Goal: Information Seeking & Learning: Find specific fact

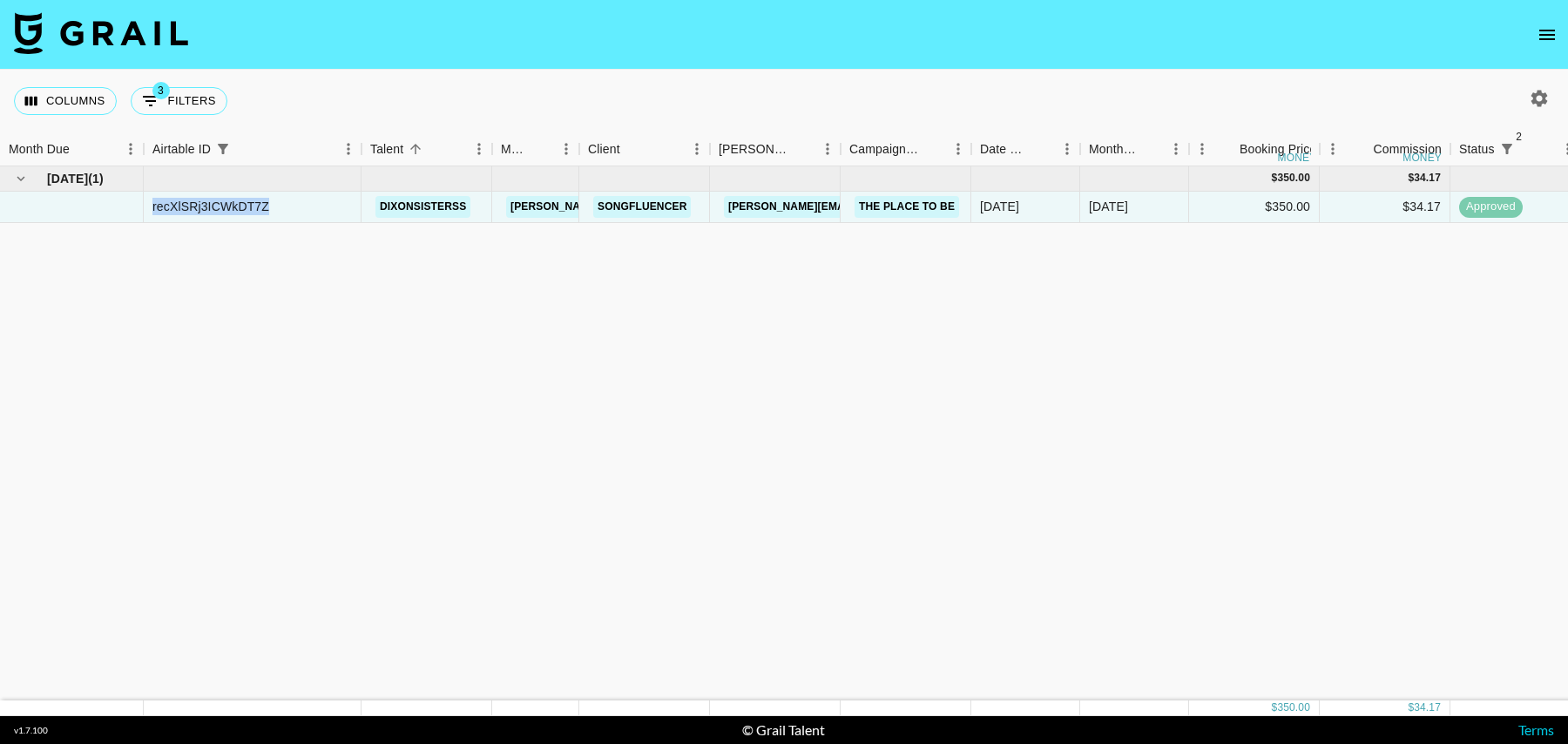
click at [200, 103] on button "3 Filters" at bounding box center [179, 101] width 97 height 28
select select "status"
select select "isNotAnyOf"
select select "status"
select select "isNotAnyOf"
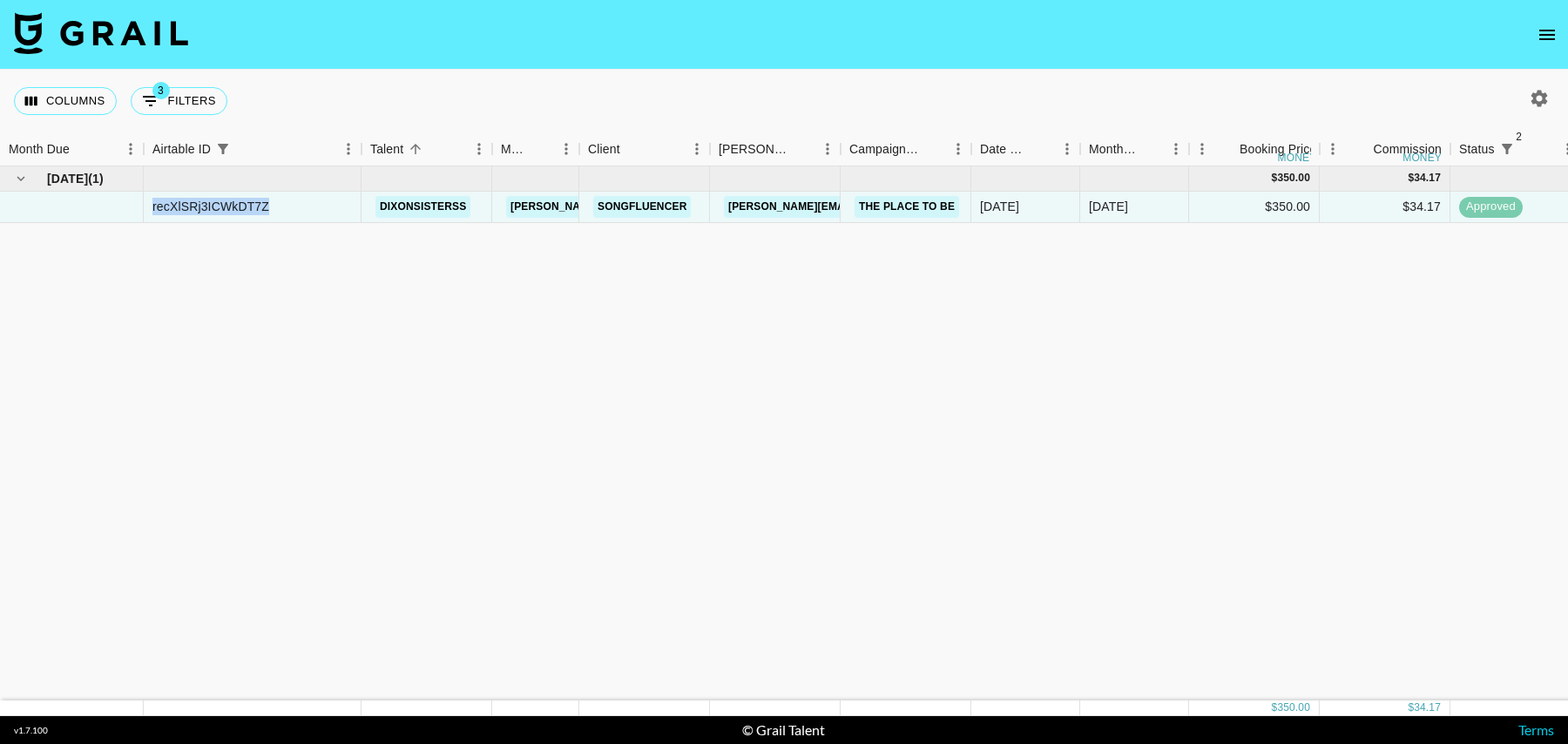
select select "airtableId"
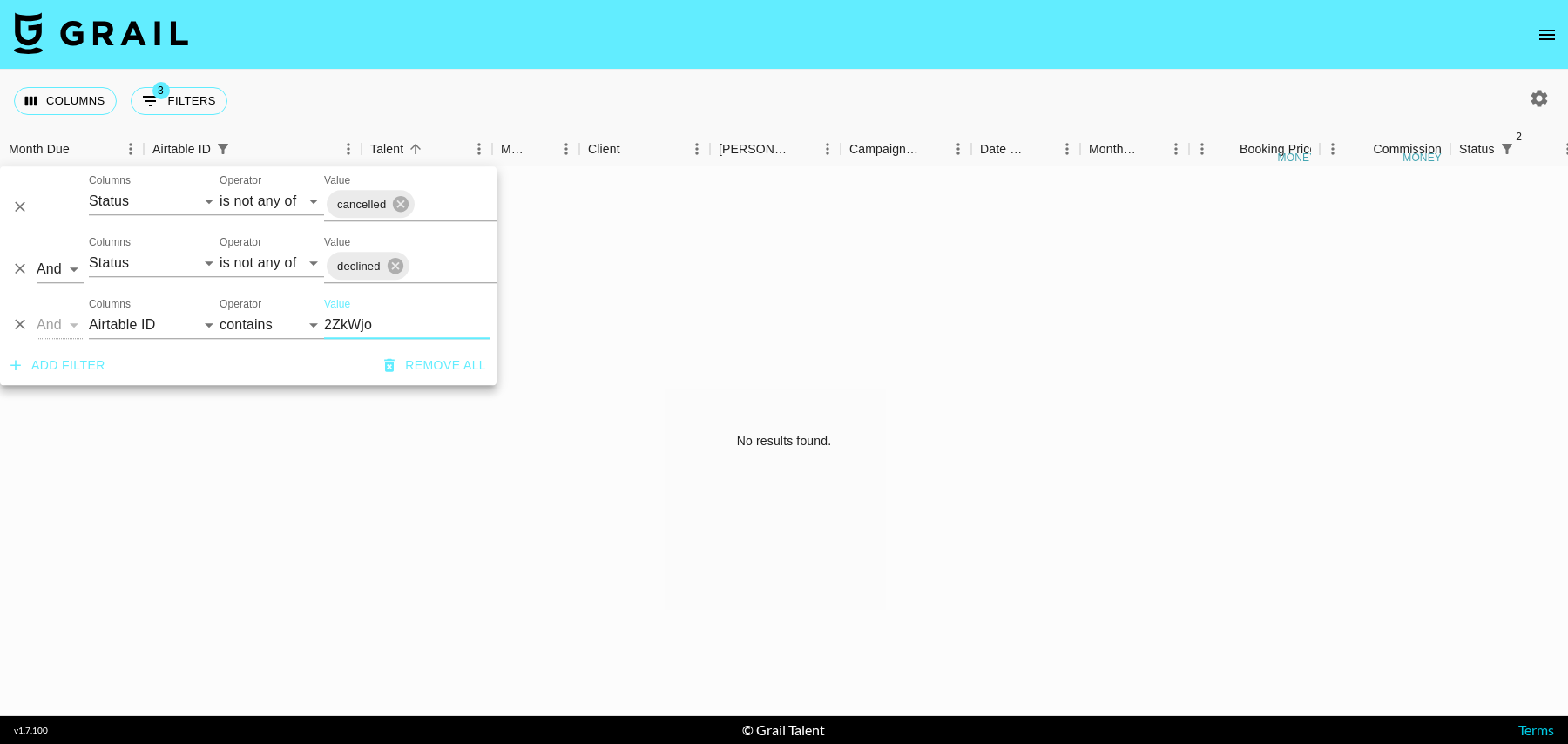
type input "2ZkWjo"
click at [1537, 107] on icon "button" at bounding box center [1539, 97] width 16 height 16
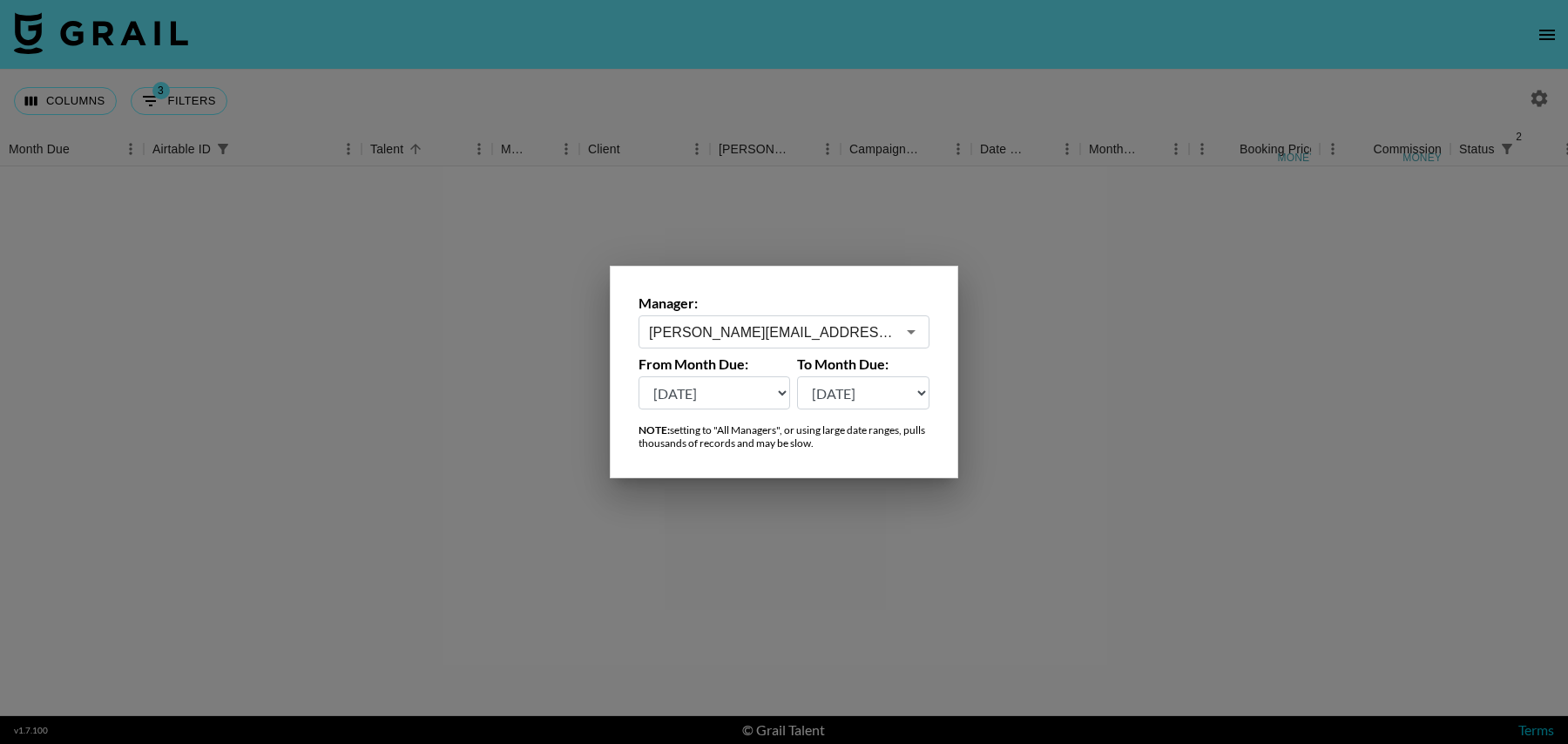
click at [716, 402] on select "[DATE] Aug '[DATE] Jun '[DATE] Apr '[DATE] Feb '[DATE] Dec '[DATE] Oct '[DATE] …" at bounding box center [715, 393] width 152 height 33
select select "[DATE]"
click at [639, 377] on select "[DATE] Aug '[DATE] Jun '[DATE] Apr '[DATE] Feb '[DATE] Dec '[DATE] Oct '[DATE] …" at bounding box center [715, 393] width 152 height 33
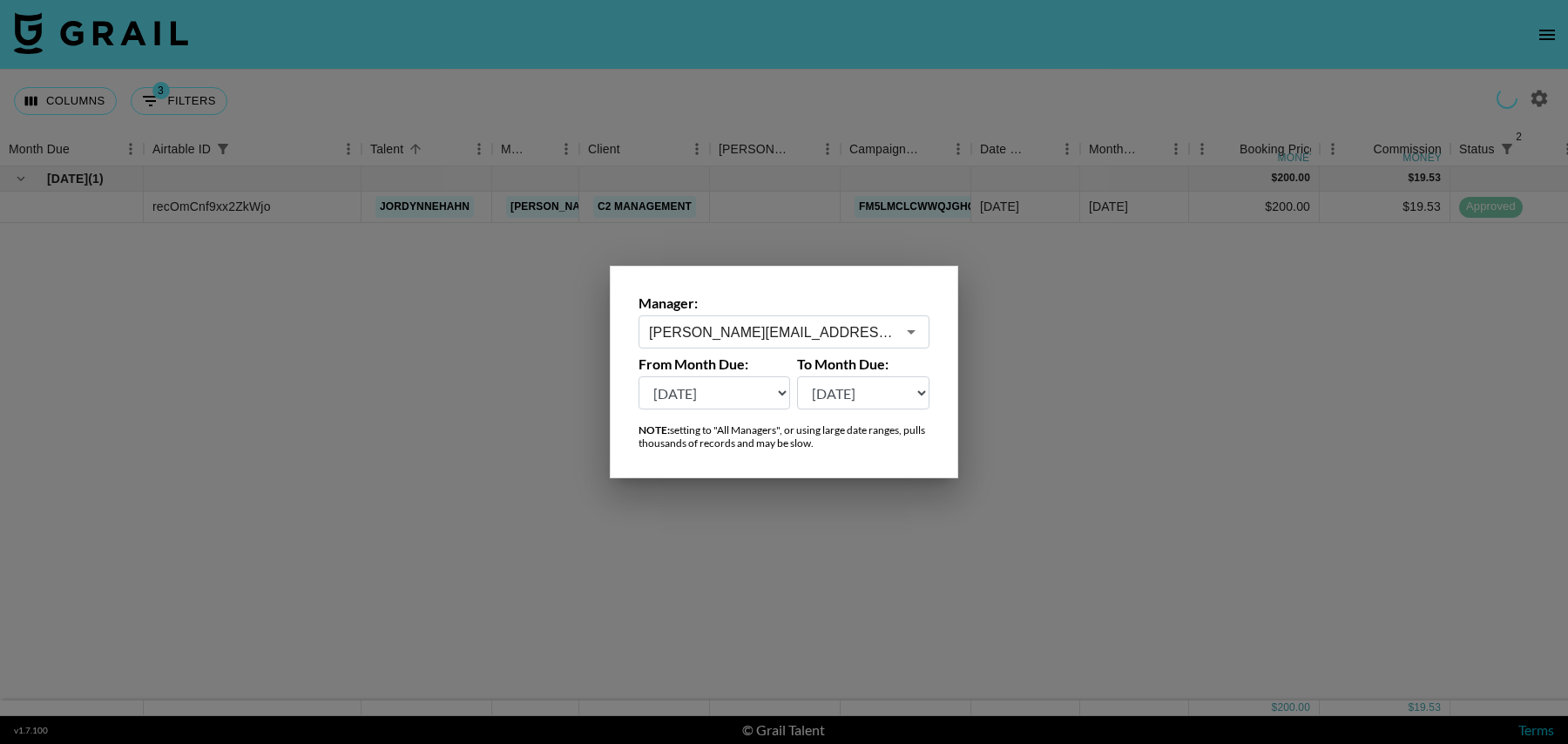
click at [986, 321] on div at bounding box center [784, 372] width 1568 height 744
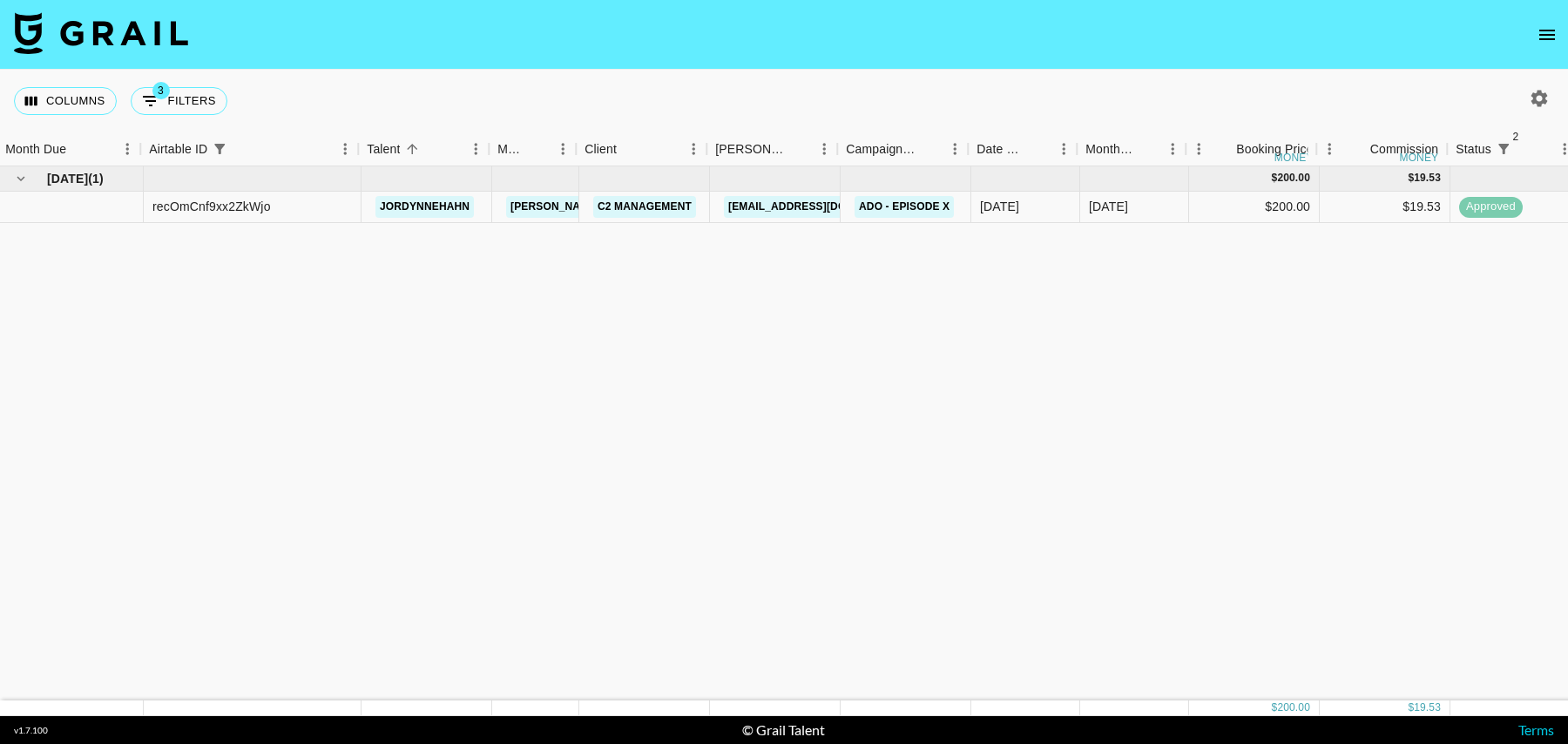
scroll to position [0, 355]
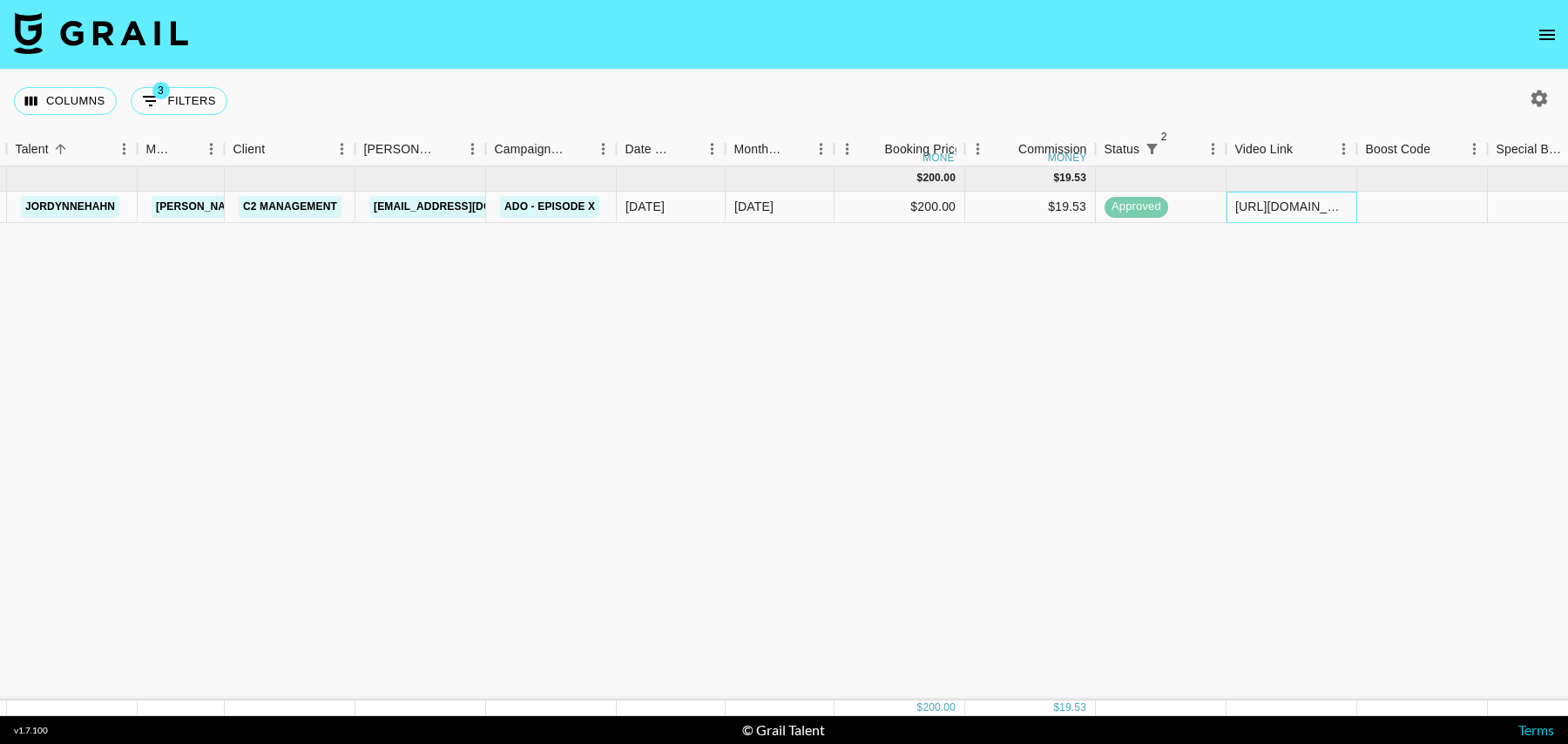
click at [1277, 206] on div "[URL][DOMAIN_NAME]" at bounding box center [1291, 207] width 112 height 17
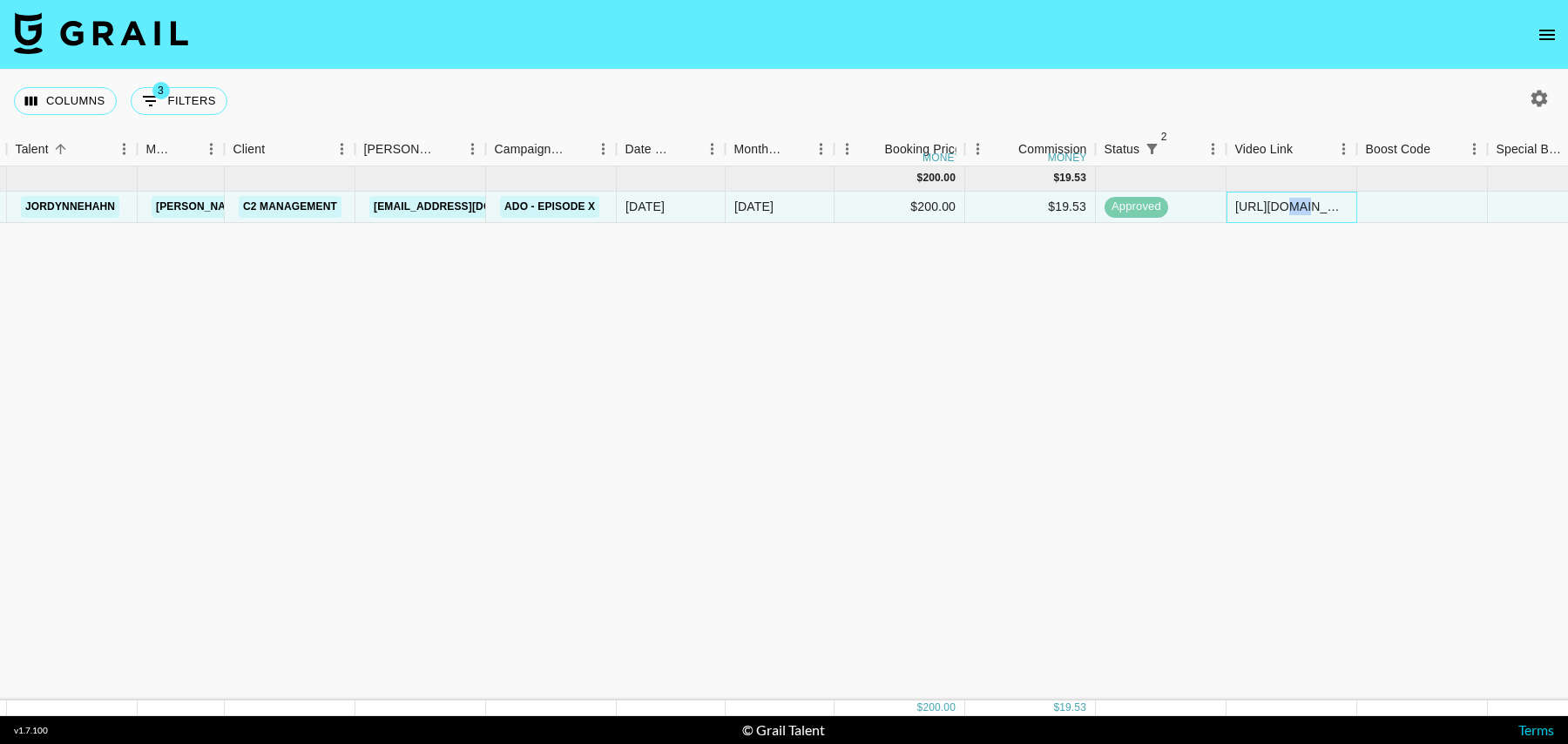
click at [1277, 206] on div "[URL][DOMAIN_NAME]" at bounding box center [1291, 207] width 112 height 17
drag, startPoint x: 607, startPoint y: 206, endPoint x: 500, endPoint y: 211, distance: 107.1
click at [500, 211] on div "Ado - Episode X" at bounding box center [551, 207] width 131 height 32
copy link "Ado - Episode X"
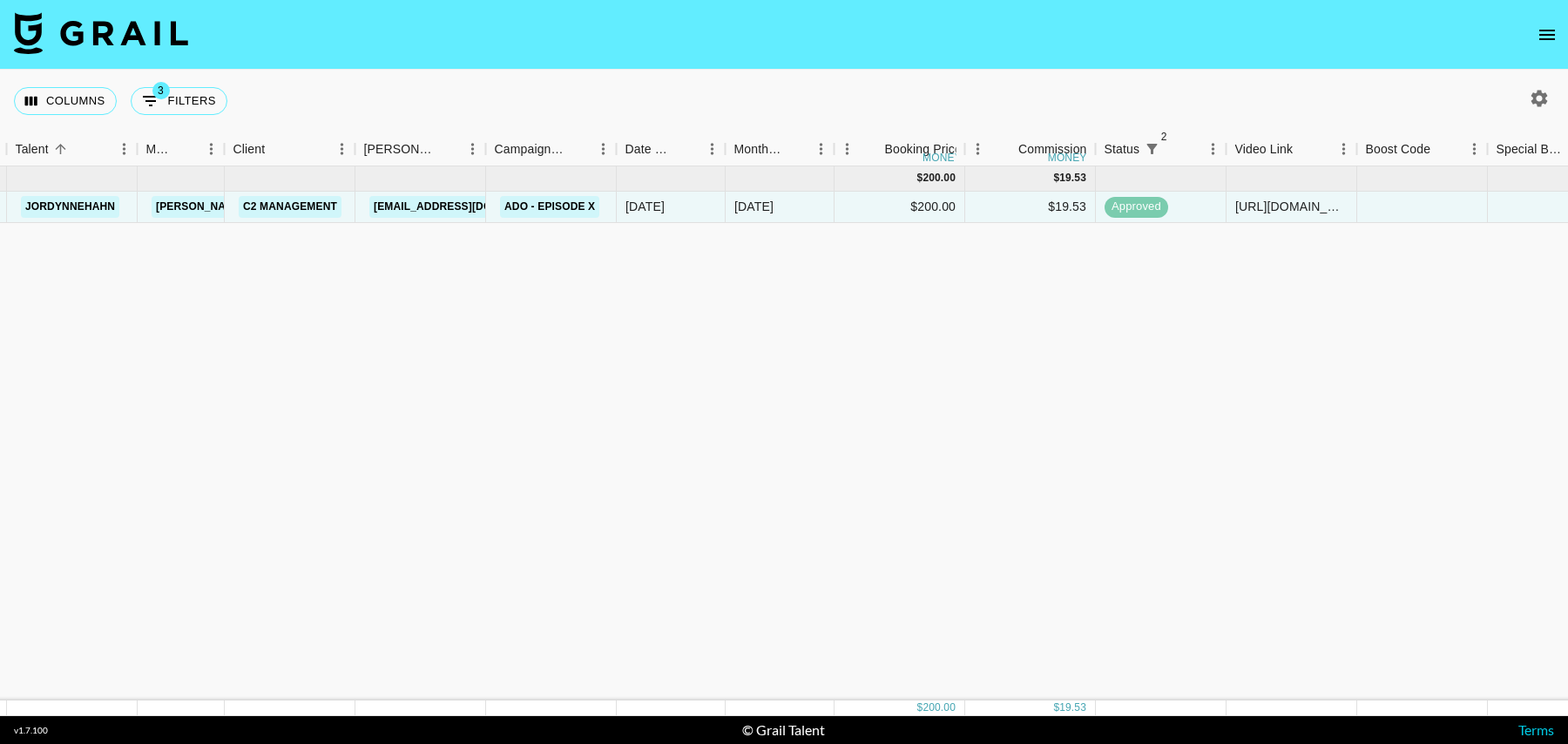
click at [173, 121] on div "Columns 3 Filters + Booking" at bounding box center [124, 101] width 220 height 62
click at [173, 108] on button "3 Filters" at bounding box center [179, 101] width 97 height 28
select select "status"
select select "isNotAnyOf"
select select "status"
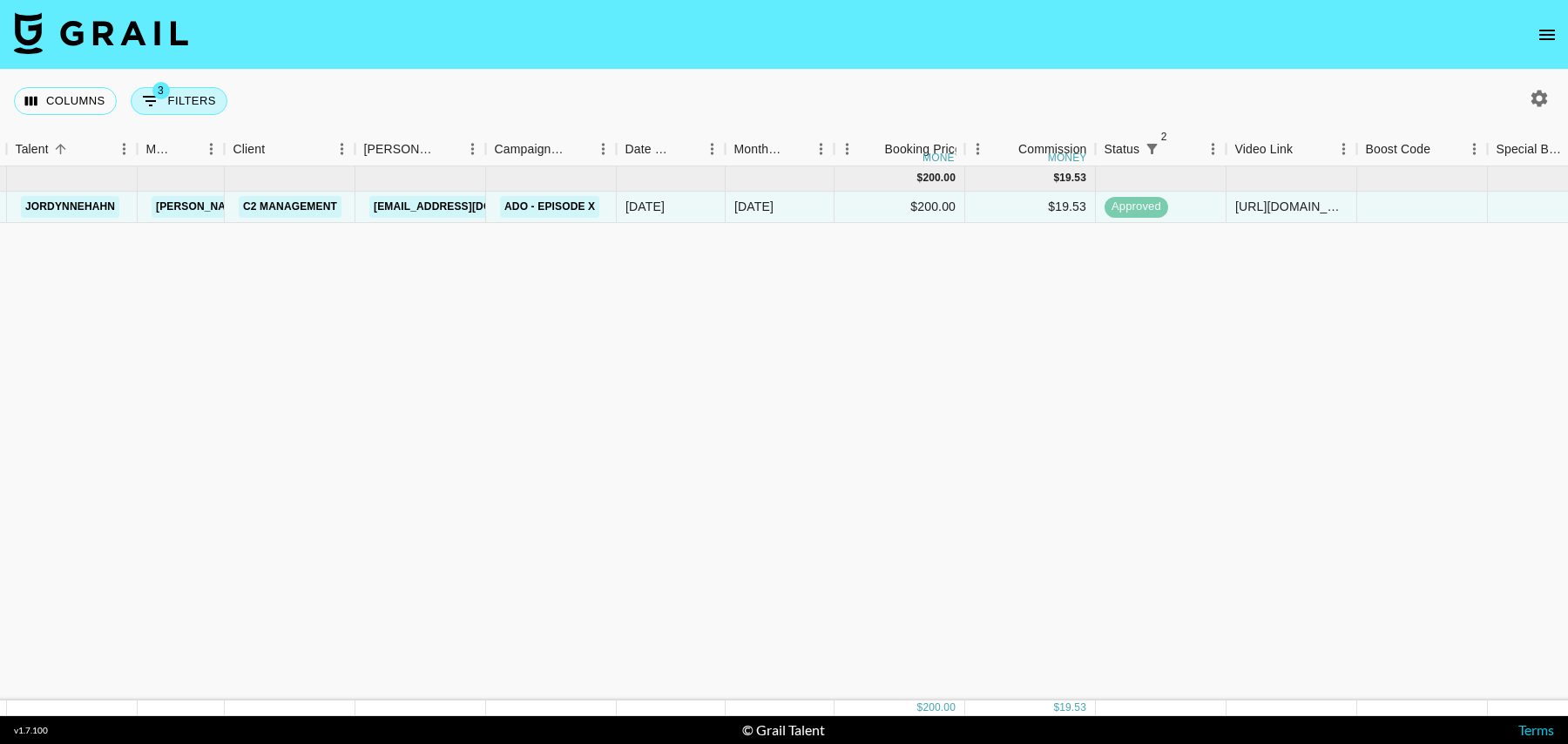
select select "isNotAnyOf"
select select "airtableId"
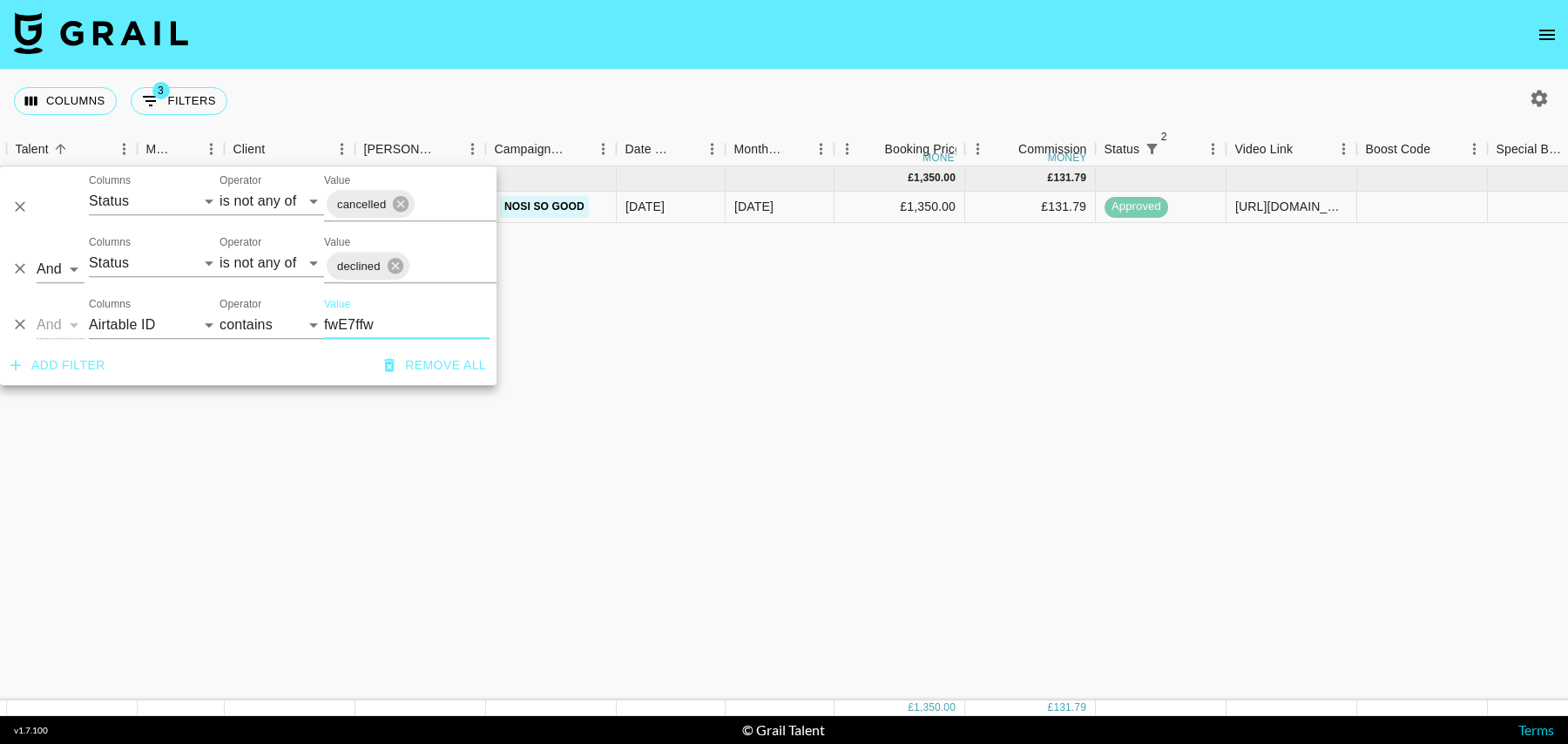
type input "fwE7ffw"
click at [713, 318] on div "[DATE] ( 1 ) £ 1,350.00 £ 131.79 rec1ySaMNsfwE7ffw piperrockelle [PERSON_NAME][…" at bounding box center [1059, 434] width 2827 height 534
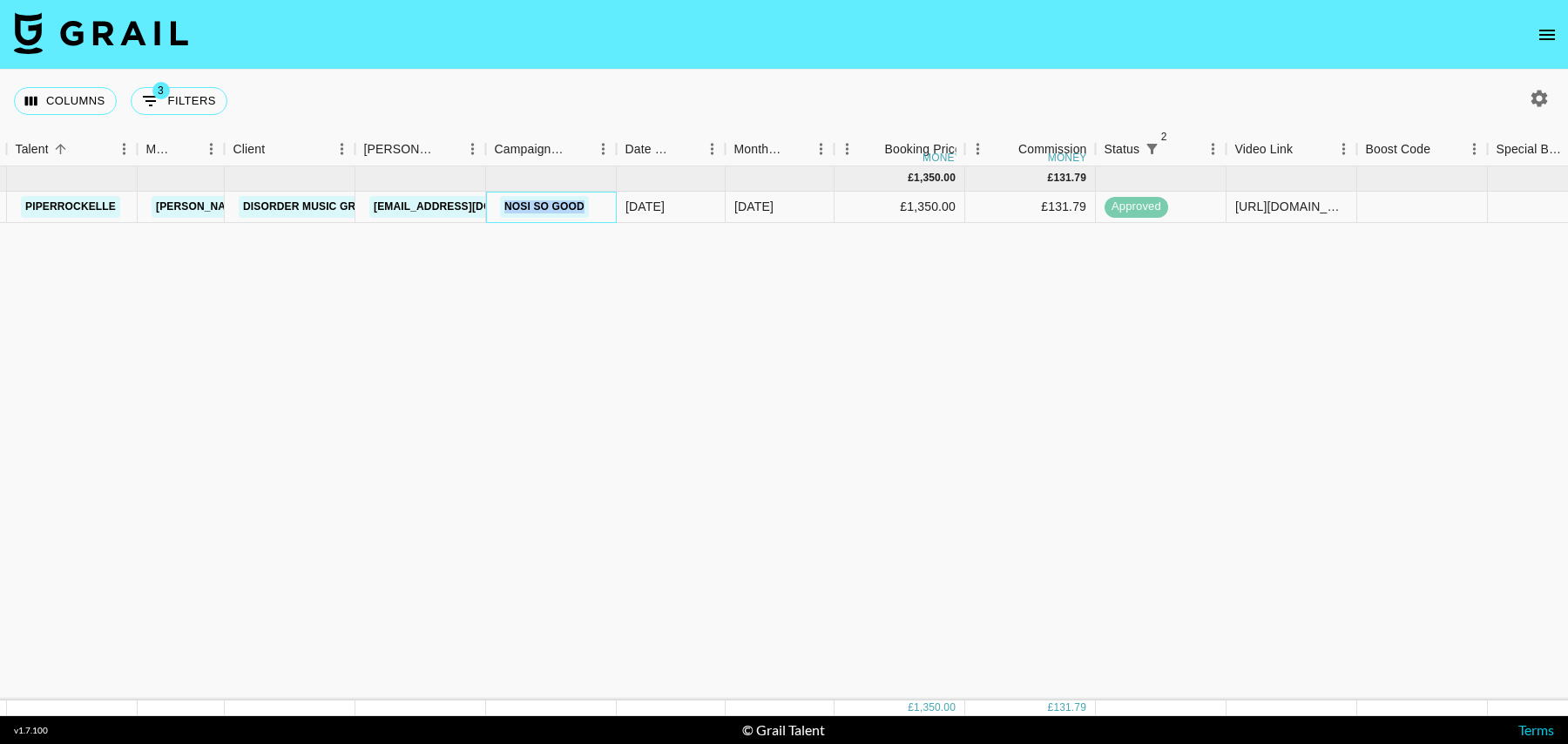
drag, startPoint x: 596, startPoint y: 208, endPoint x: 498, endPoint y: 207, distance: 98.0
click at [498, 207] on div "Nosi So Good" at bounding box center [551, 207] width 131 height 32
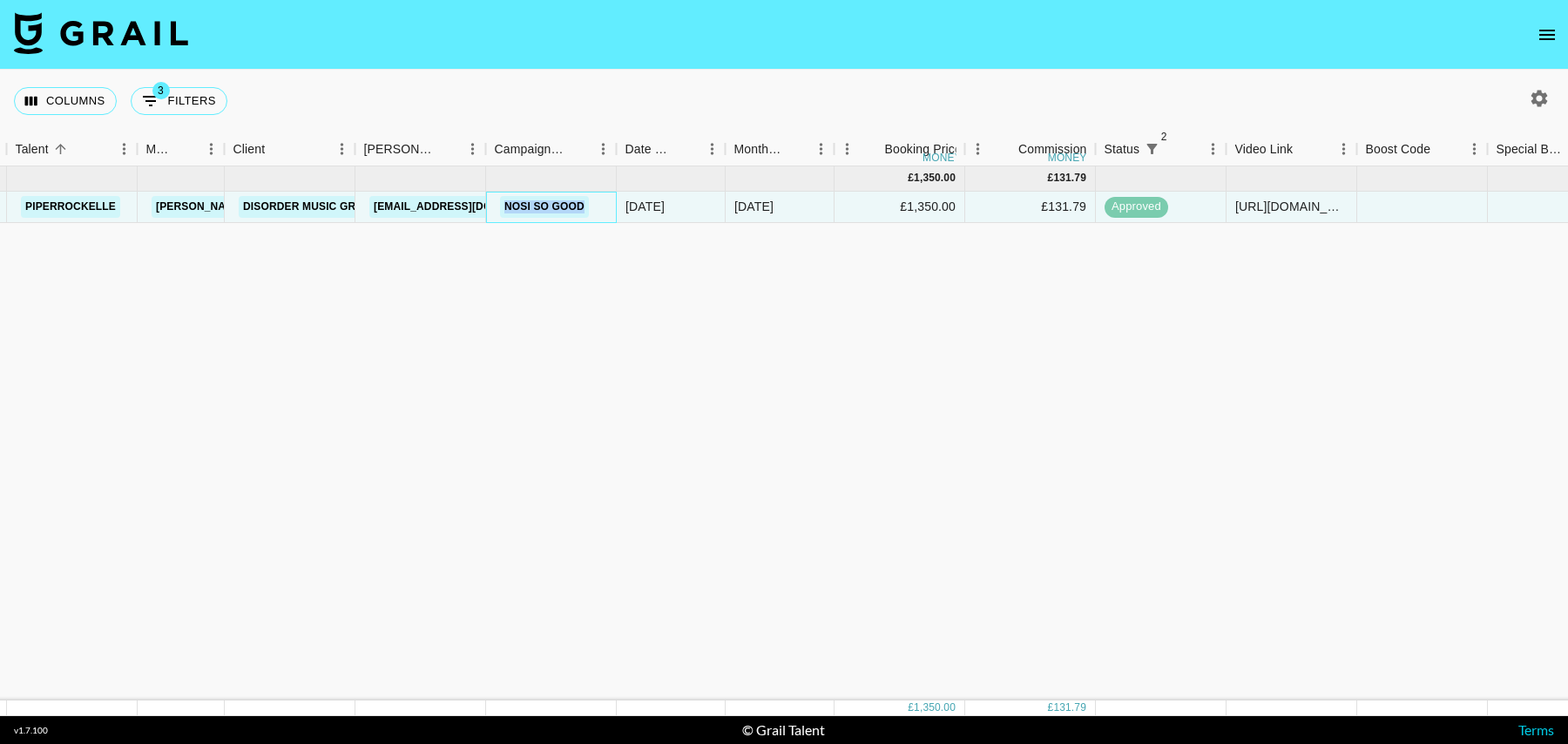
copy link "Nosi So Good"
click at [191, 102] on button "3 Filters" at bounding box center [179, 101] width 97 height 28
select select "status"
select select "isNotAnyOf"
select select "status"
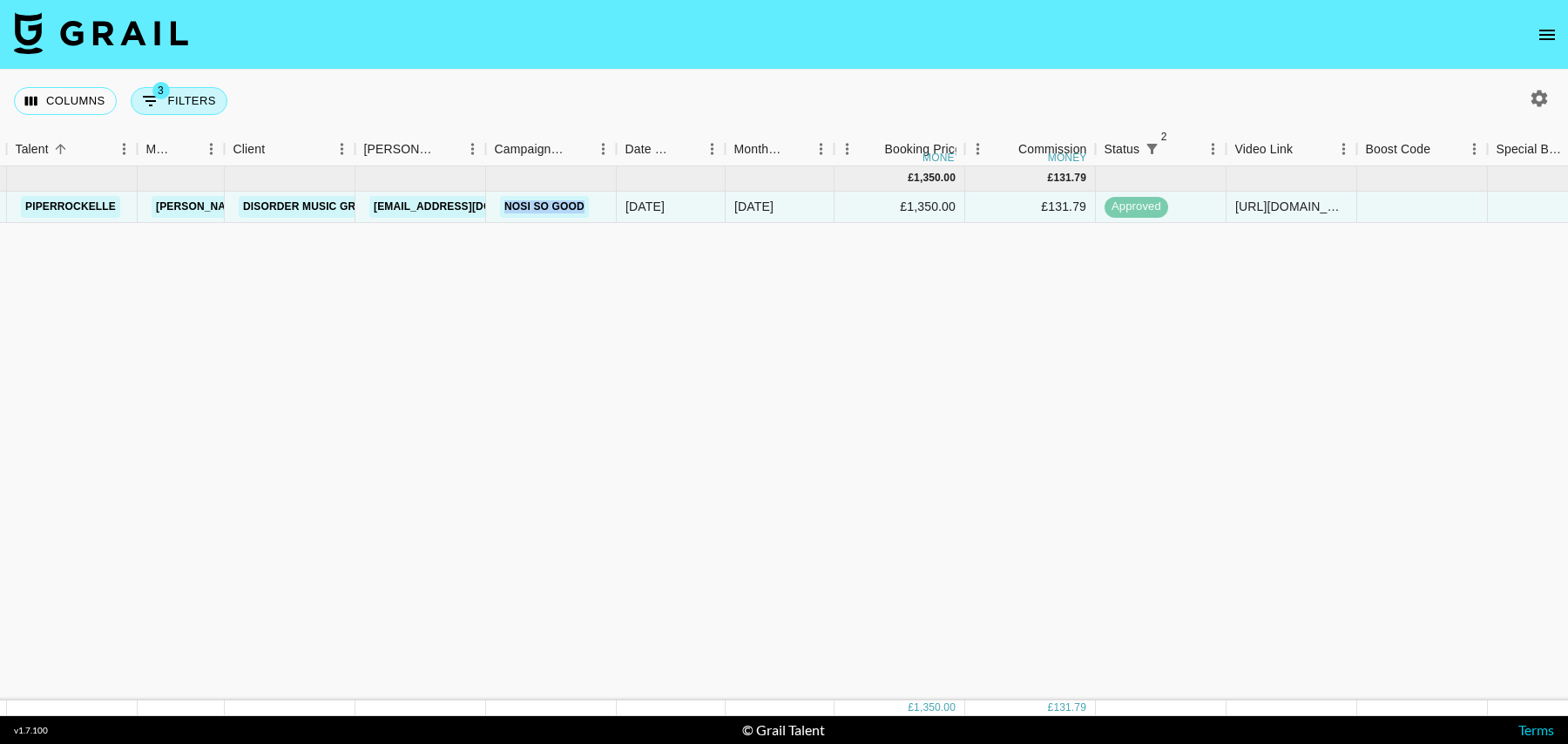
select select "isNotAnyOf"
select select "airtableId"
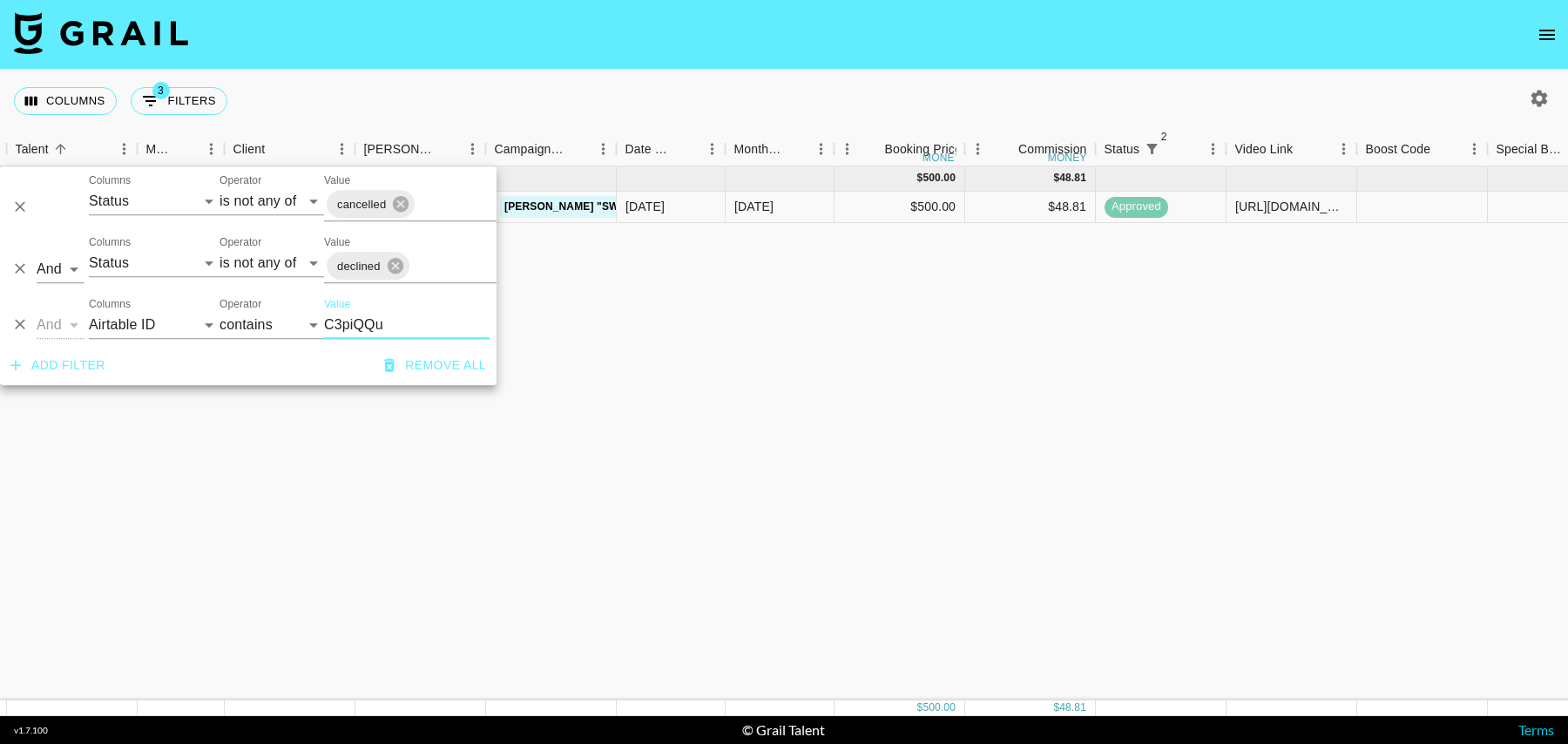
type input "C3piQQu"
click at [724, 335] on div "[DATE] ( 1 ) $ 500.00 $ 48.81 reccVZuE49C3piQQu bbraydenwhaleyy [PERSON_NAME][E…" at bounding box center [1059, 434] width 2827 height 534
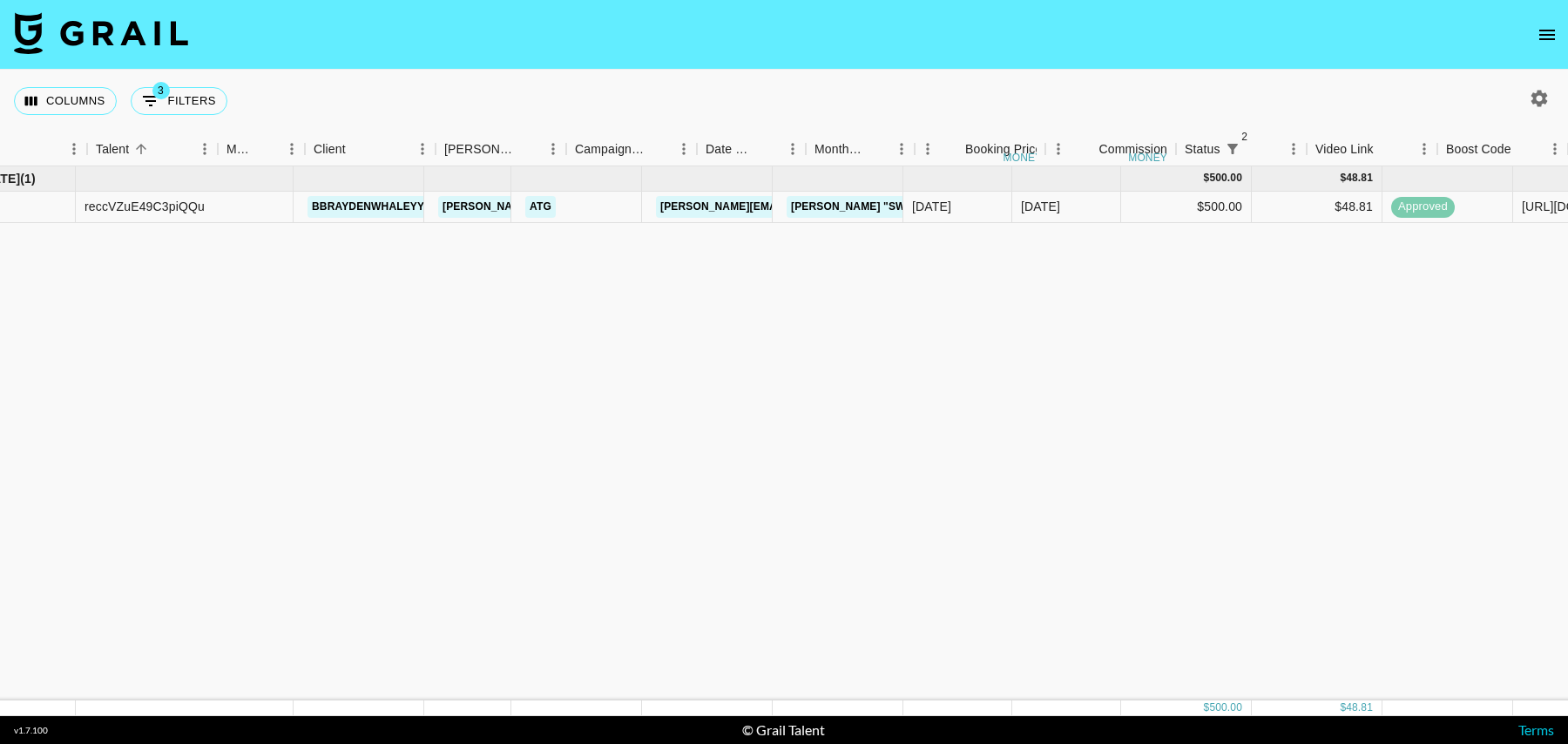
scroll to position [0, 39]
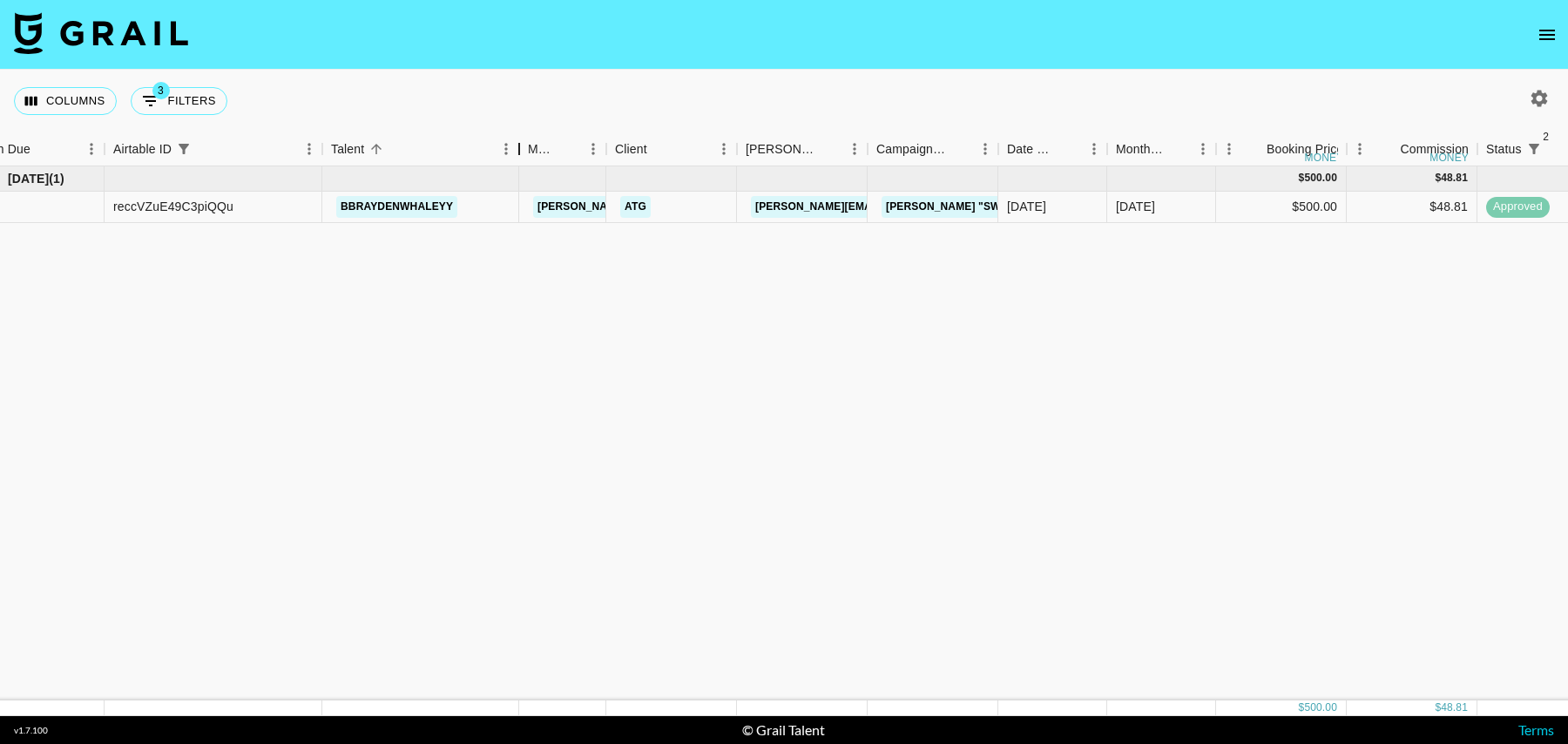
drag, startPoint x: 445, startPoint y: 156, endPoint x: 517, endPoint y: 156, distance: 72.0
click at [517, 156] on div "Talent" at bounding box center [520, 149] width 21 height 34
drag, startPoint x: 480, startPoint y: 202, endPoint x: 308, endPoint y: 202, distance: 172.0
click at [308, 202] on div "reccVZuE49C3piQQu bbraydenwhaleyy [PERSON_NAME][EMAIL_ADDRESS][DOMAIN_NAME] ATG…" at bounding box center [1409, 207] width 2899 height 32
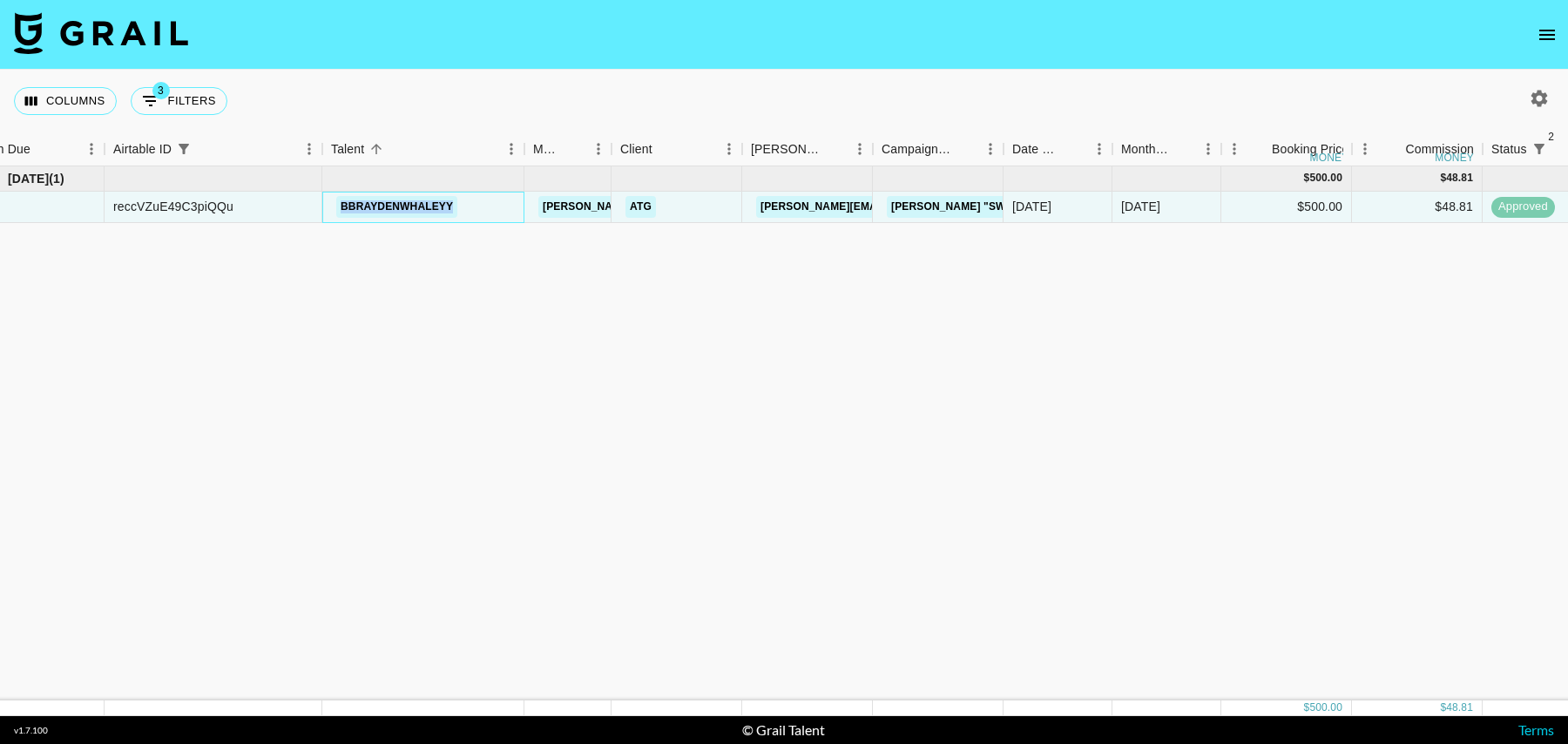
copy div "bbraydenwhaleyy"
click at [148, 92] on icon "Show filters" at bounding box center [151, 101] width 21 height 21
select select "status"
select select "isNotAnyOf"
select select "status"
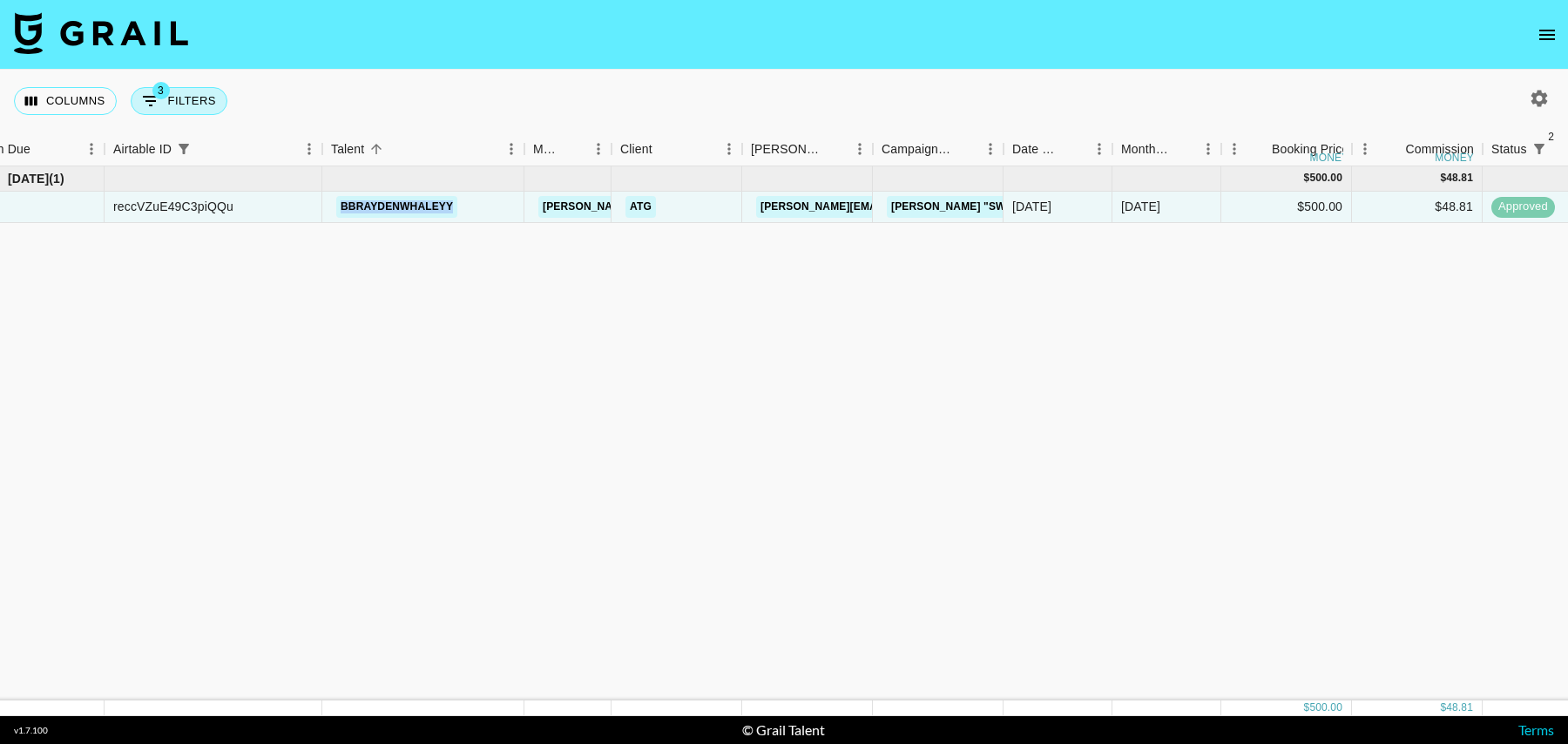
select select "isNotAnyOf"
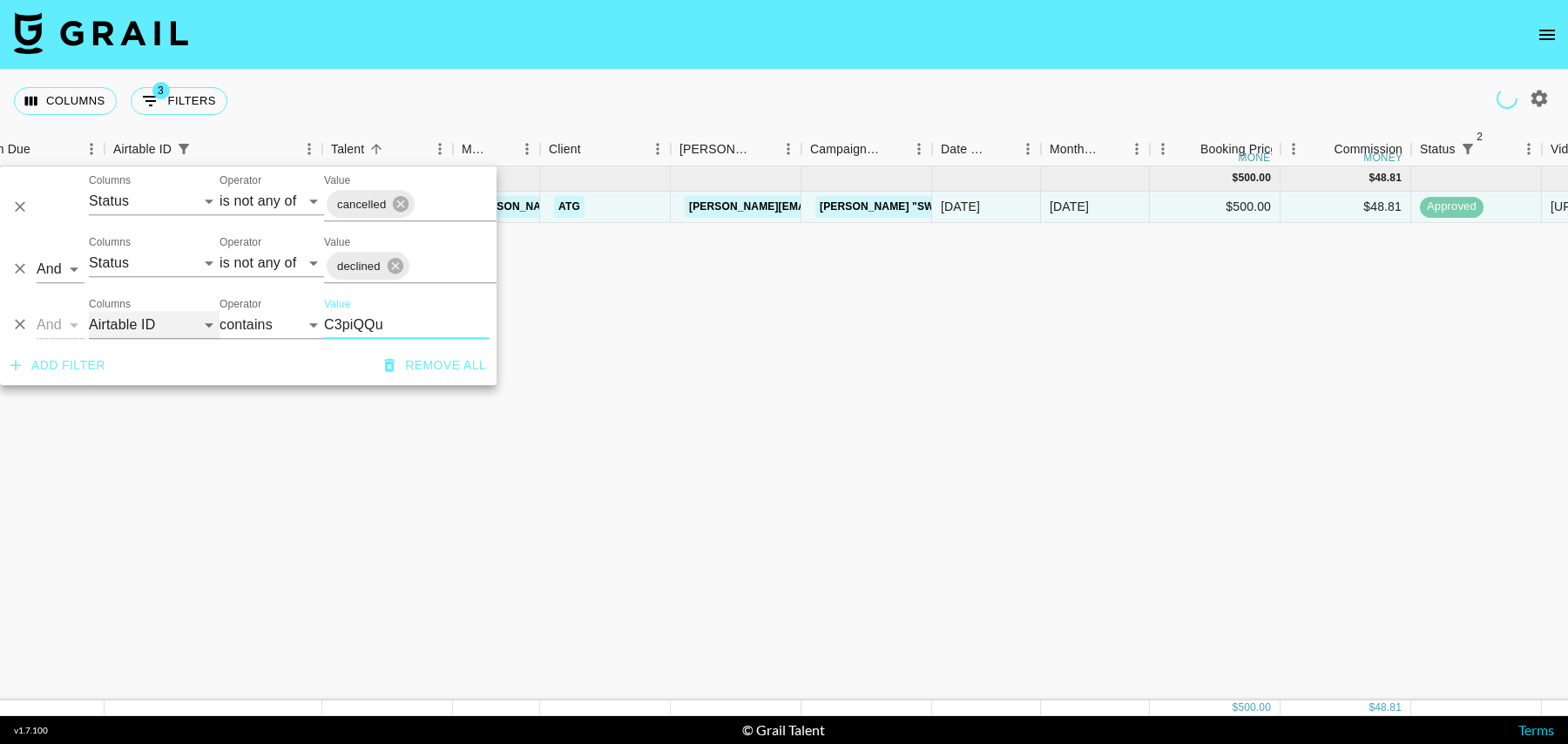
click at [152, 323] on select "Grail Platform ID Airtable ID Talent Manager Client [PERSON_NAME] Campaign (Typ…" at bounding box center [154, 325] width 131 height 28
select select "talentName"
click at [88, 311] on select "Grail Platform ID Airtable ID Talent Manager Client [PERSON_NAME] Campaign (Typ…" at bounding box center [154, 325] width 131 height 28
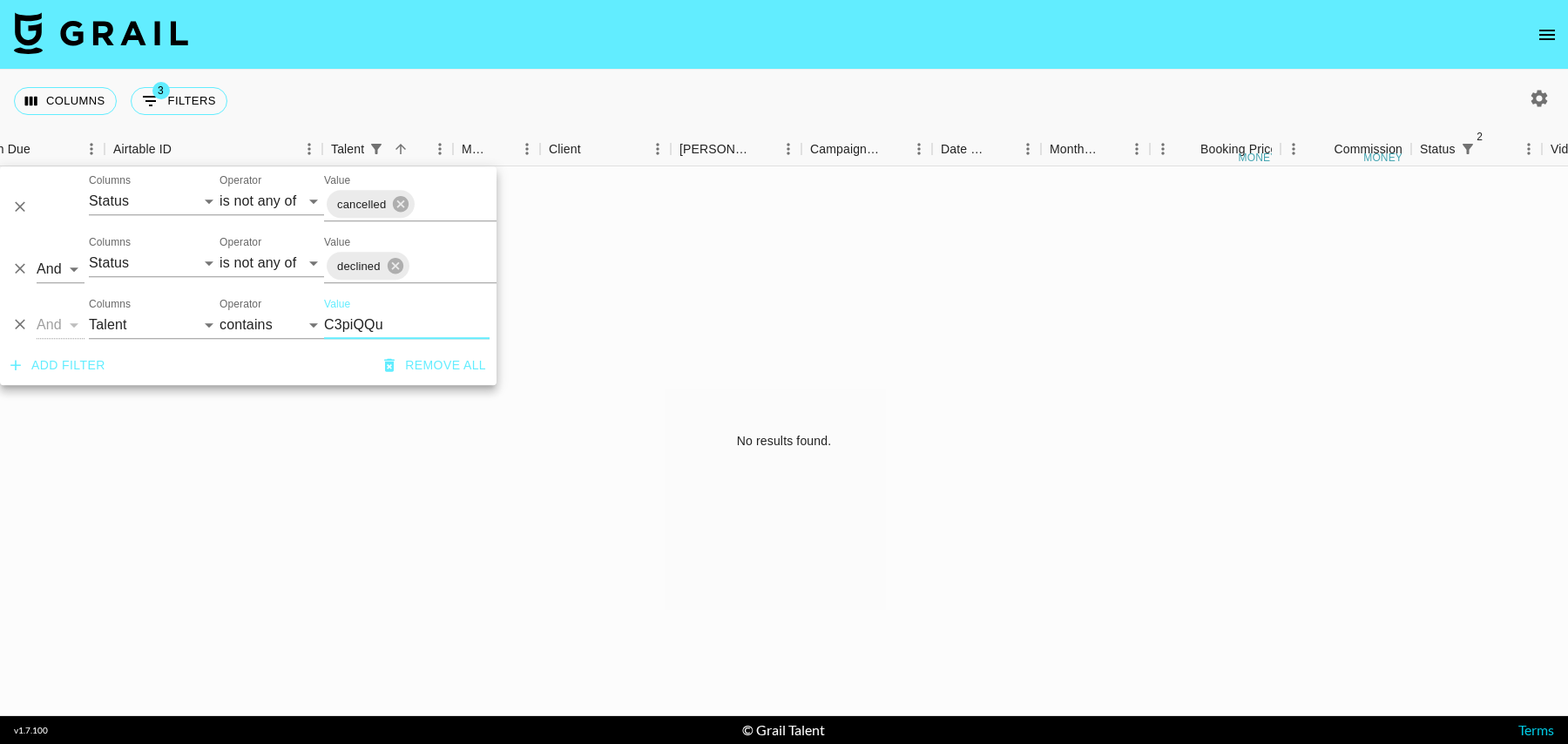
click at [398, 319] on input "C3piQQu" at bounding box center [406, 325] width 165 height 28
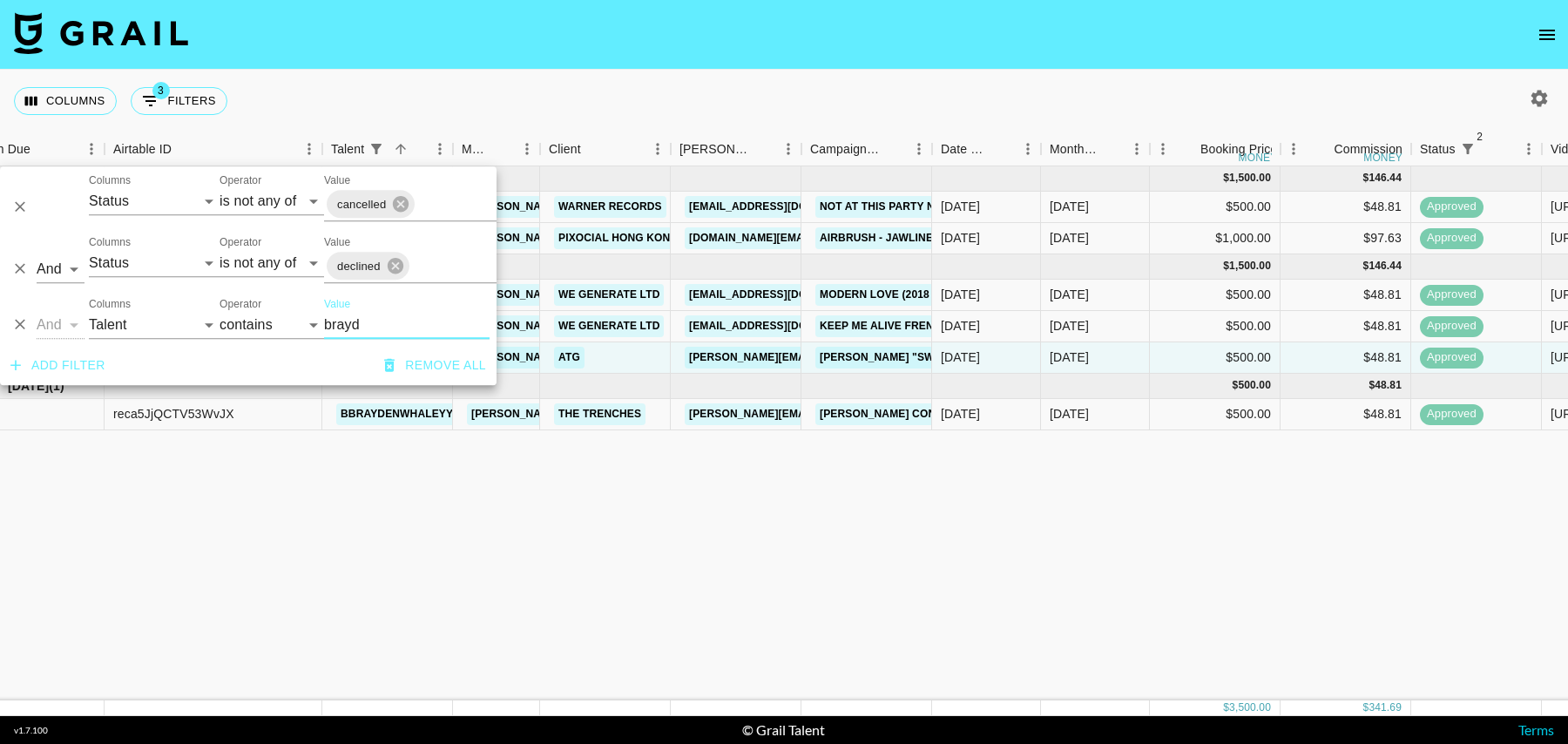
type input "brayd"
click at [891, 541] on div "[DATE] ( 2 ) $ 1,500.00 $ 146.44 recxENrQumquAMN1q bbraydenwhaleyy [PERSON_NAME…" at bounding box center [1374, 434] width 2827 height 534
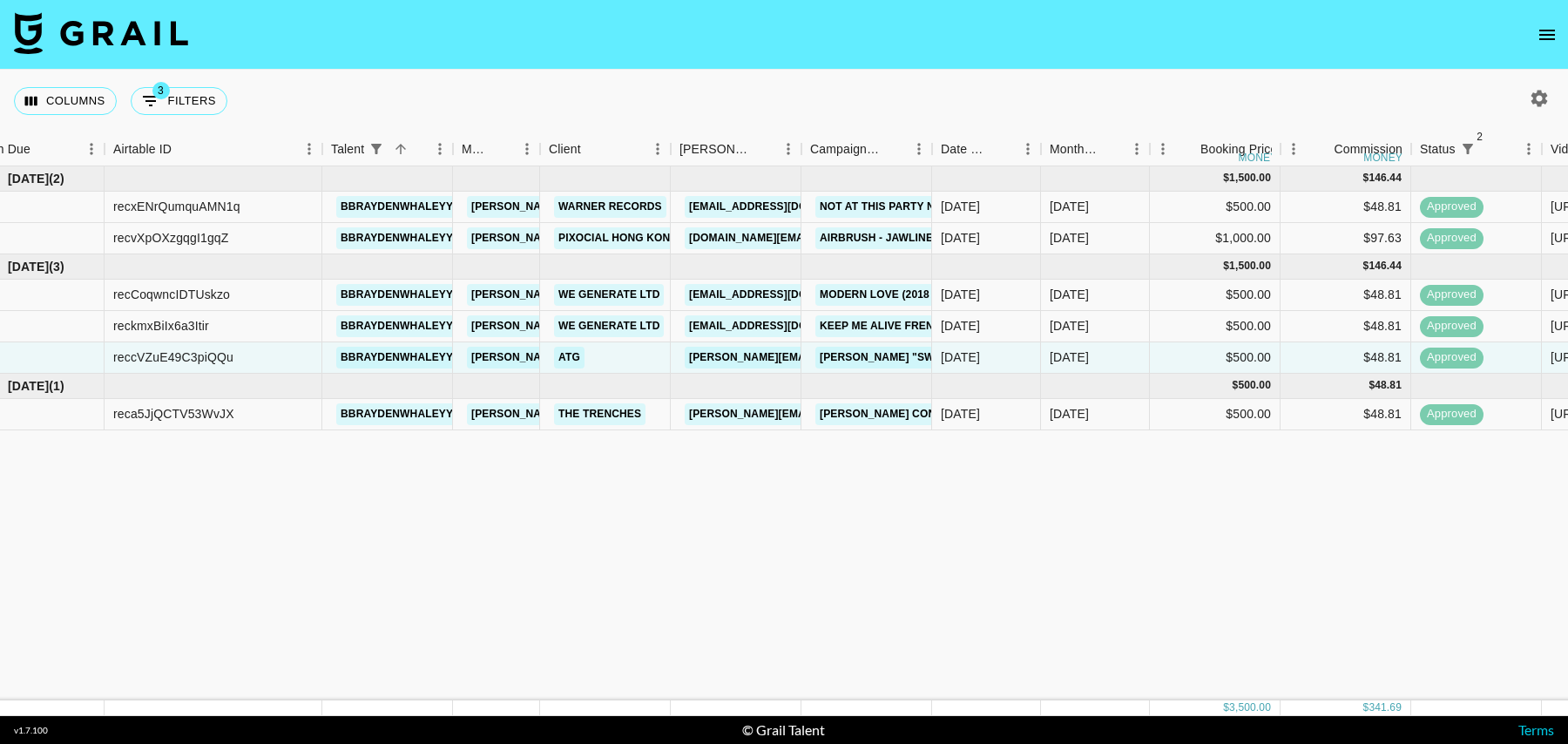
click at [1546, 94] on icon "button" at bounding box center [1539, 97] width 16 height 16
select select "[DATE]"
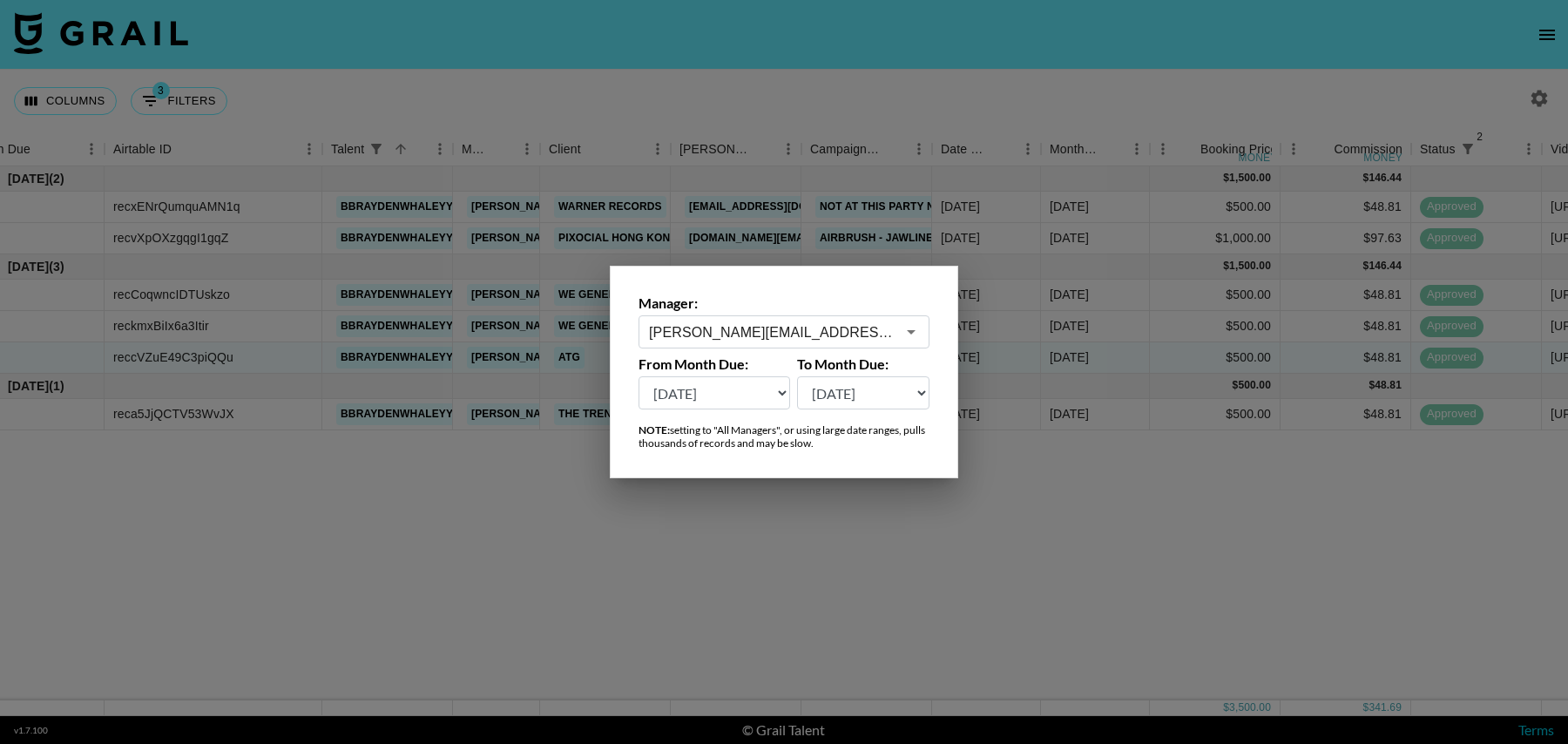
click at [739, 393] on select "[DATE] Aug '[DATE] Jun '[DATE] Apr '[DATE] Feb '[DATE] Dec '[DATE] Oct '[DATE] …" at bounding box center [715, 393] width 152 height 33
click at [1109, 550] on div at bounding box center [784, 372] width 1568 height 744
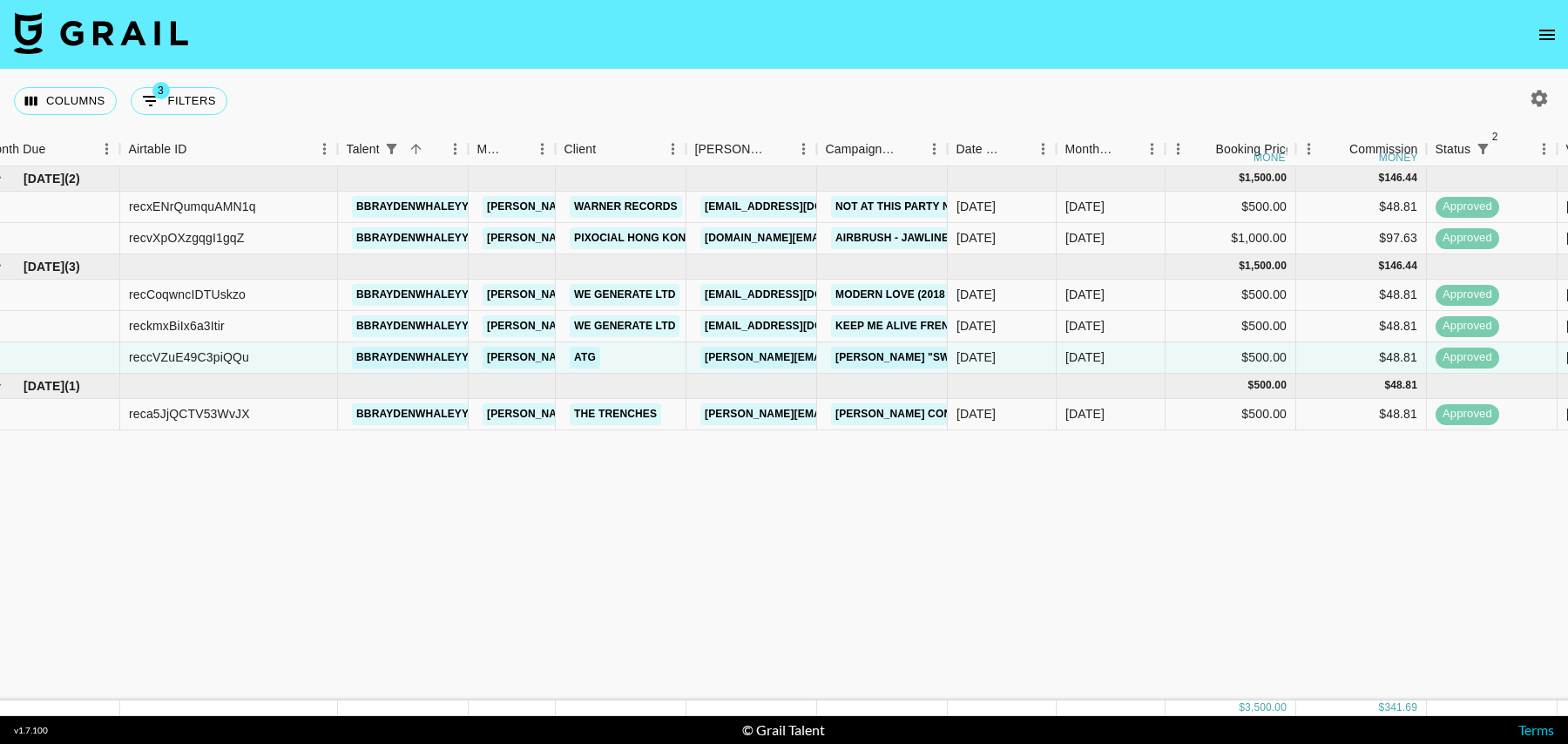
scroll to position [0, 0]
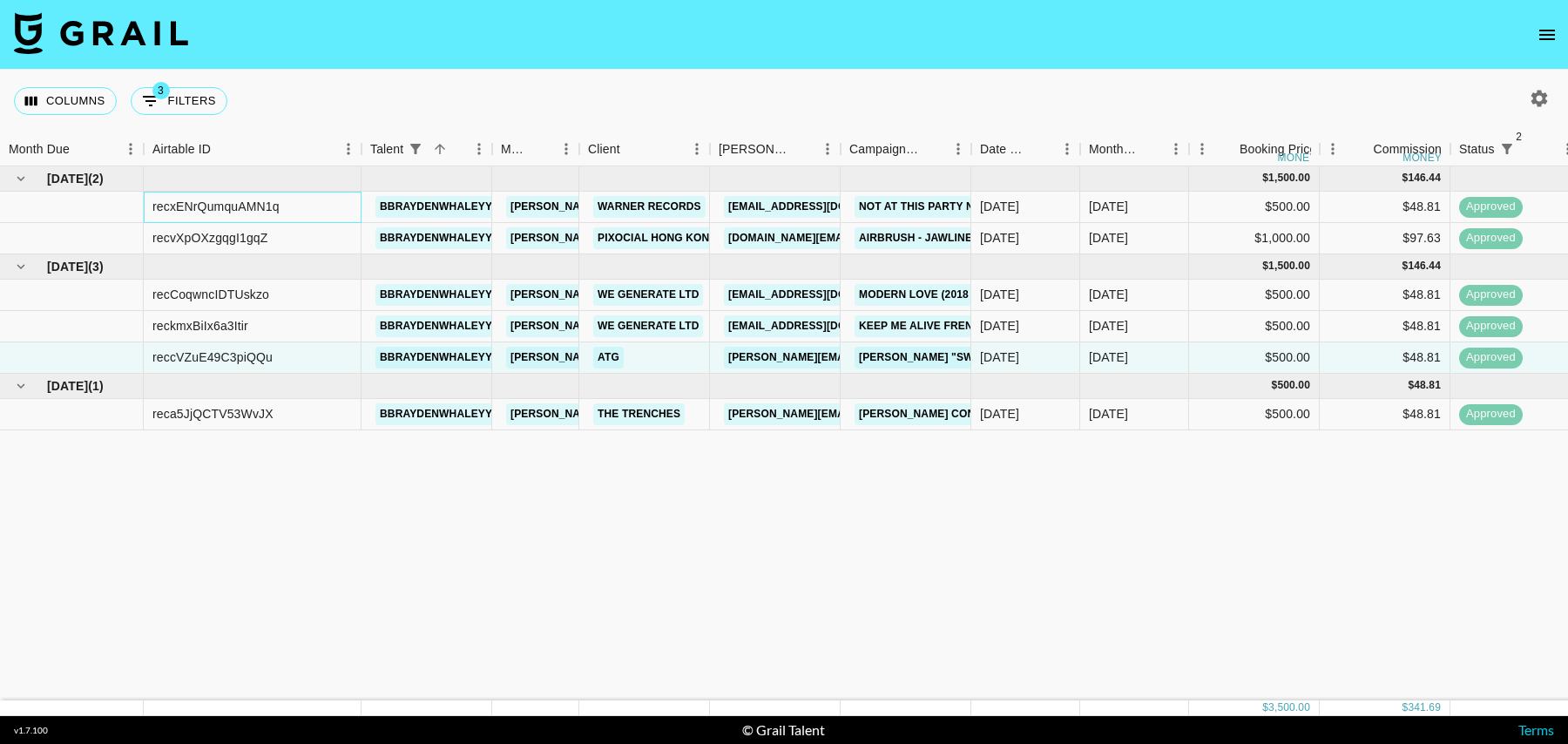
click at [187, 208] on div "recxENrQumquAMN1q" at bounding box center [216, 207] width 127 height 17
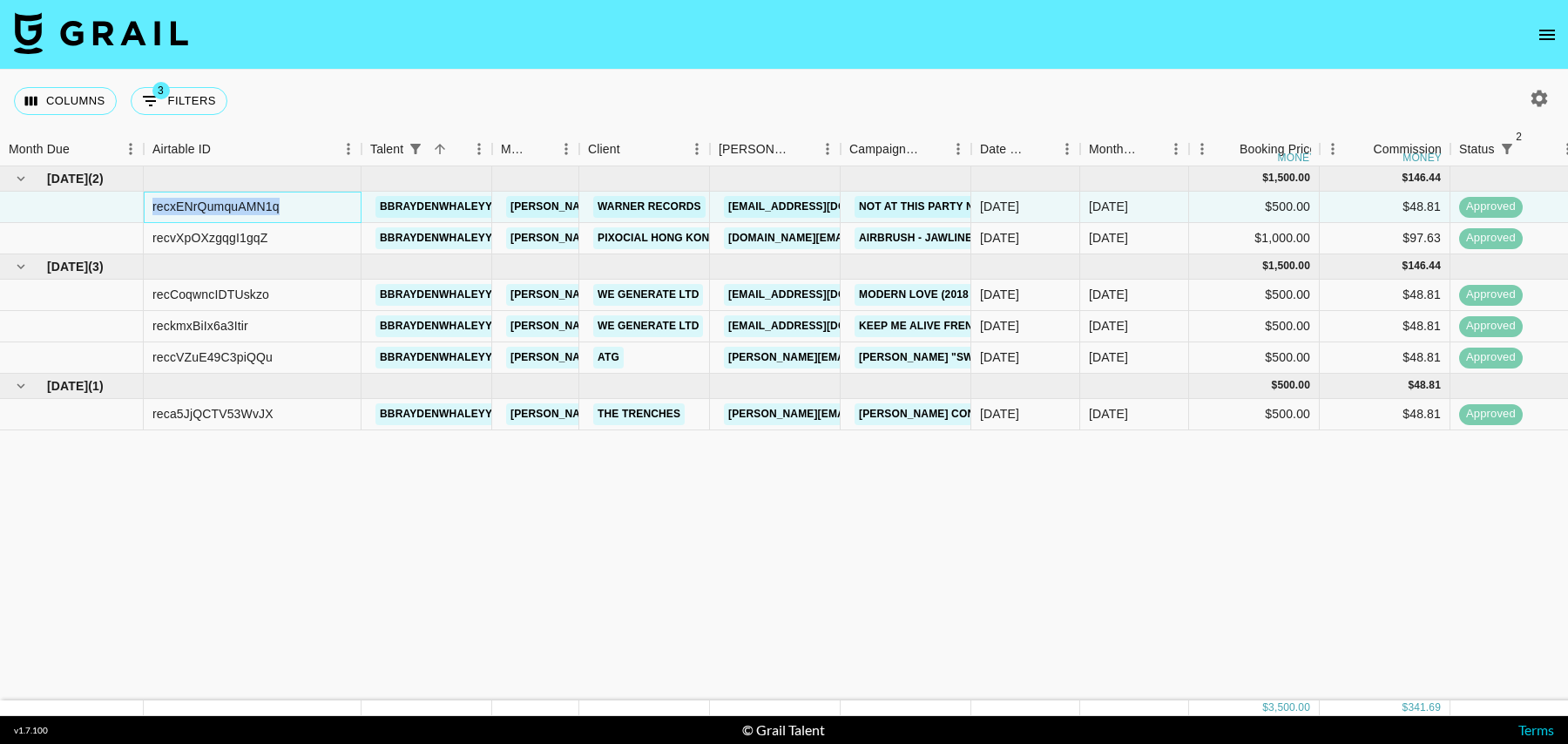
click at [187, 208] on div "recxENrQumquAMN1q" at bounding box center [216, 207] width 127 height 17
copy div "recxENrQumquAMN1q"
click at [244, 236] on div "recvXpOXzgqgI1gqZ" at bounding box center [210, 237] width 116 height 17
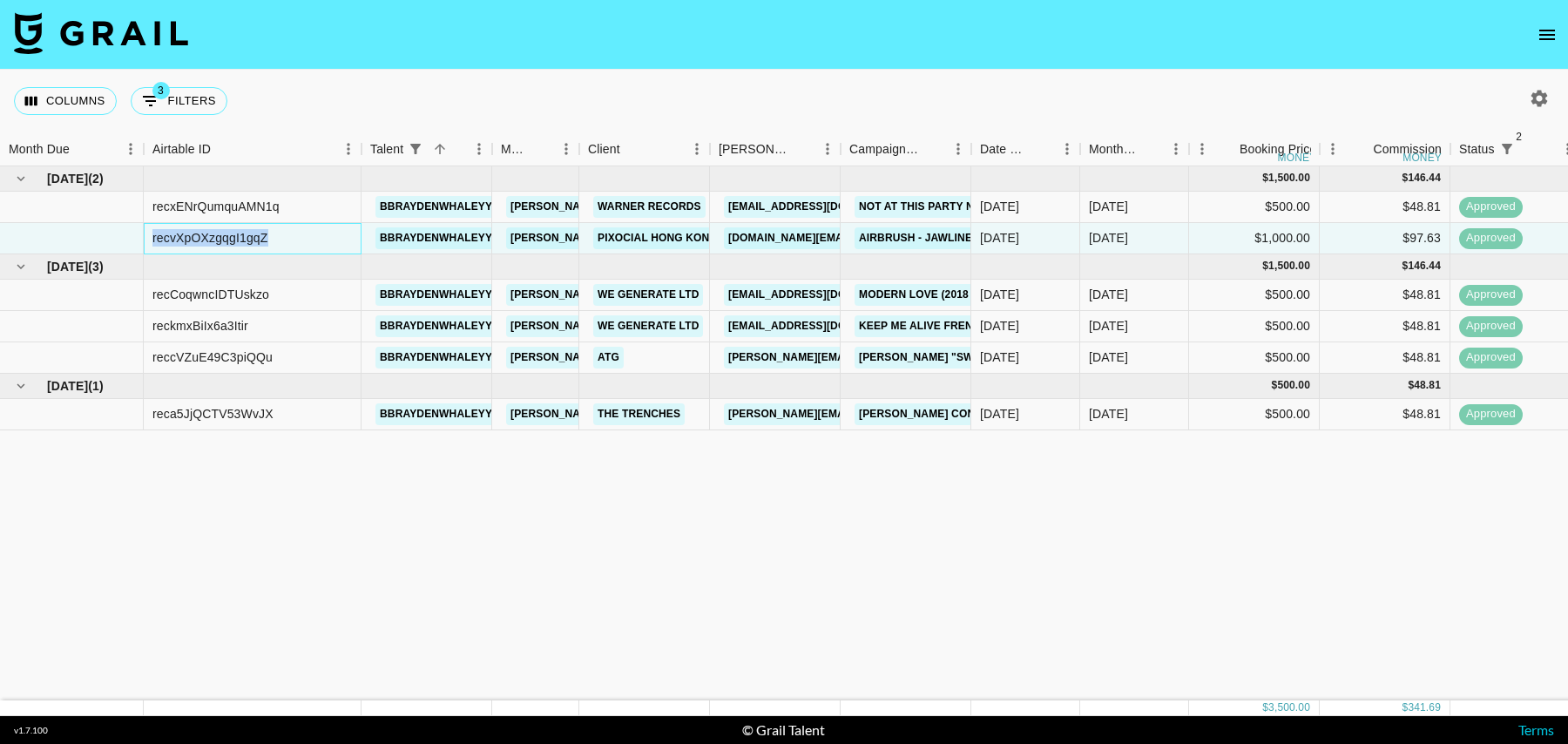
copy div "recvXpOXzgqgI1gqZ"
click at [249, 357] on div "reccVZuE49C3piQQu" at bounding box center [212, 358] width 120 height 17
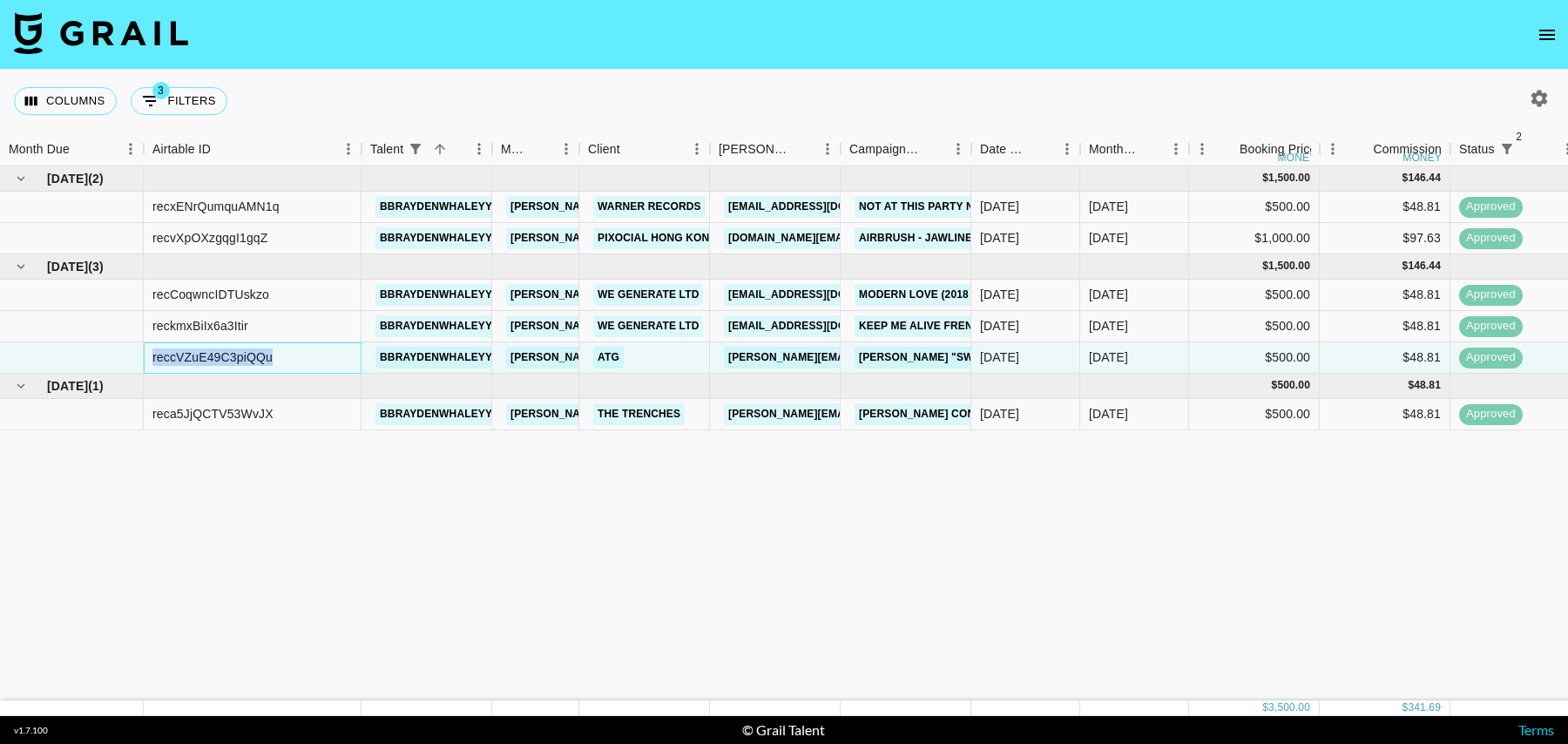
copy div "reccVZuE49C3piQQu"
click at [242, 414] on div "reca5JjQCTV53WvJX" at bounding box center [213, 414] width 121 height 17
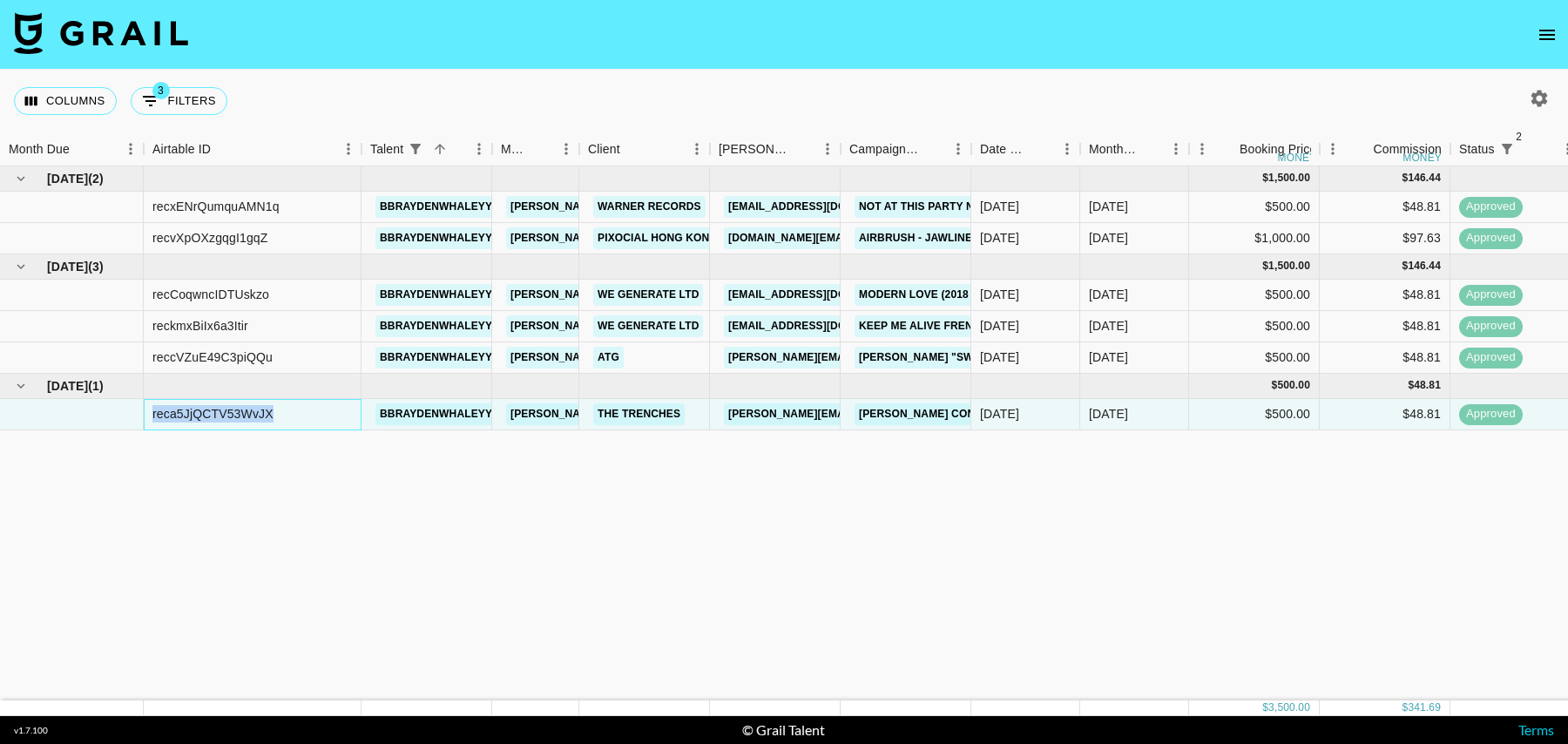
copy div "reca5JjQCTV53WvJX"
click at [178, 87] on button "3 Filters" at bounding box center [179, 101] width 97 height 28
select select "status"
select select "isNotAnyOf"
select select "status"
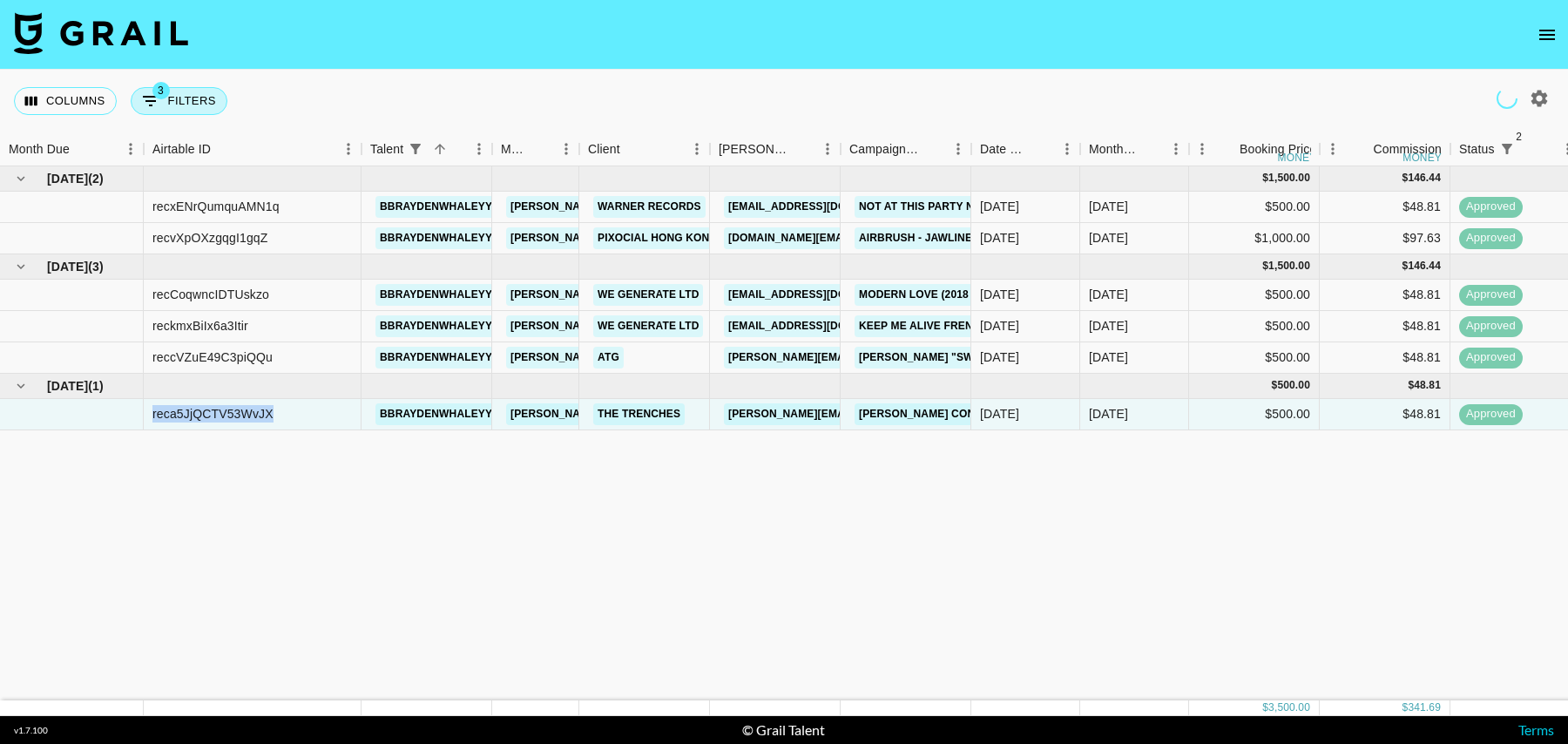
select select "isNotAnyOf"
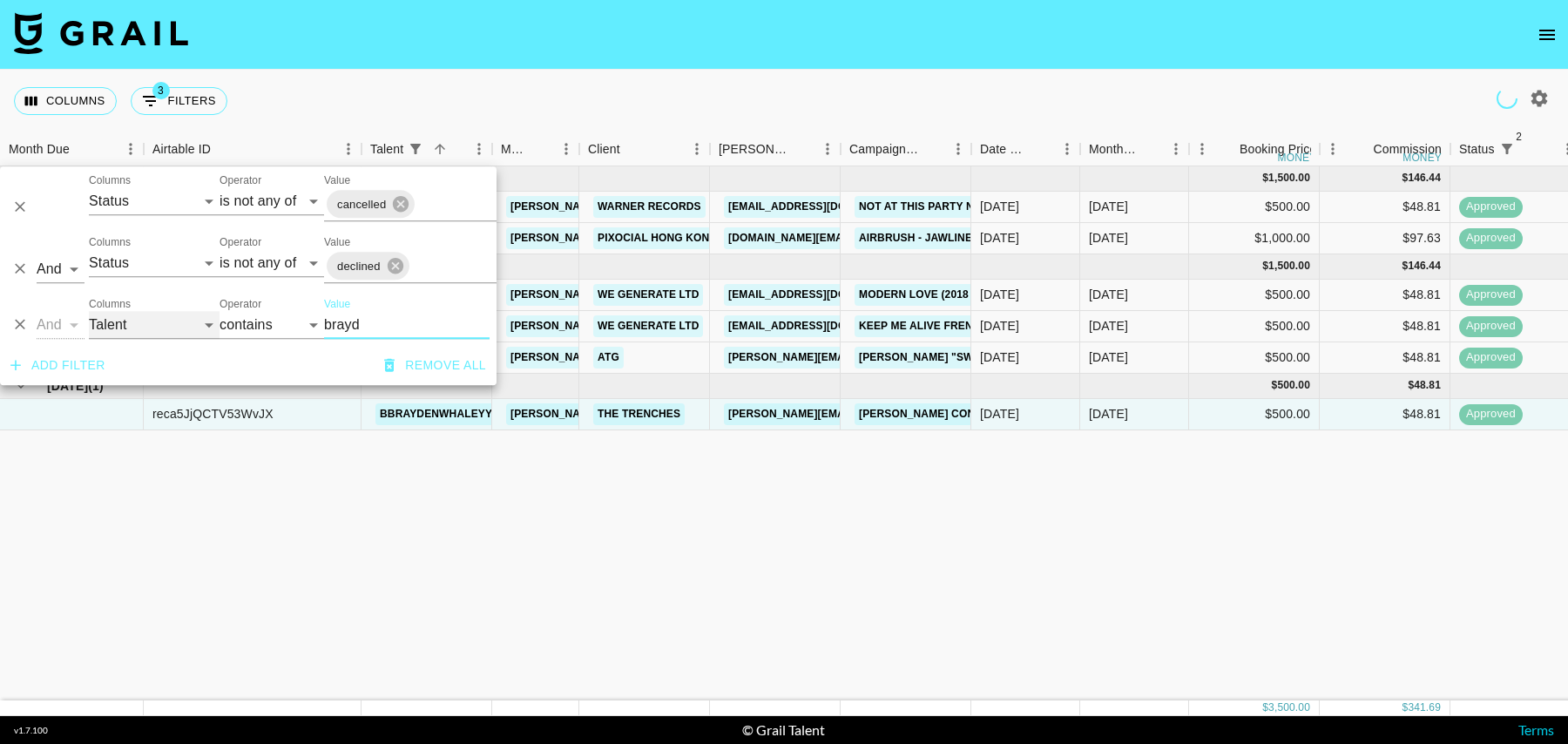
click at [145, 326] on select "Grail Platform ID Airtable ID Talent Manager Client [PERSON_NAME] Campaign (Typ…" at bounding box center [154, 325] width 131 height 28
select select "campaign"
click at [88, 311] on select "Grail Platform ID Airtable ID Talent Manager Client [PERSON_NAME] Campaign (Typ…" at bounding box center [154, 325] width 131 height 28
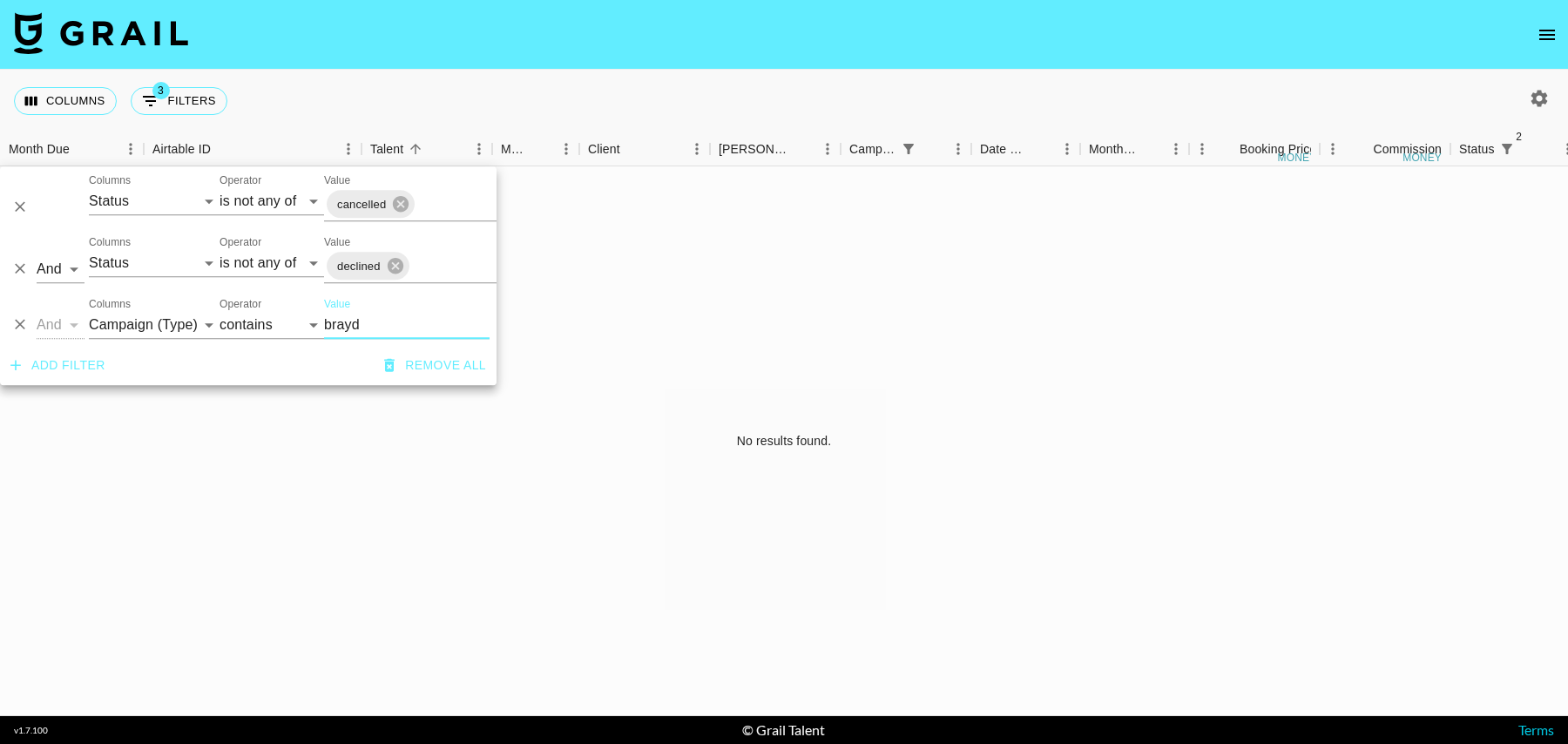
drag, startPoint x: 369, startPoint y: 336, endPoint x: 263, endPoint y: 313, distance: 108.5
click at [263, 313] on div "And Or Columns Grail Platform ID Airtable ID Talent Manager Client [PERSON_NAME…" at bounding box center [248, 318] width 497 height 56
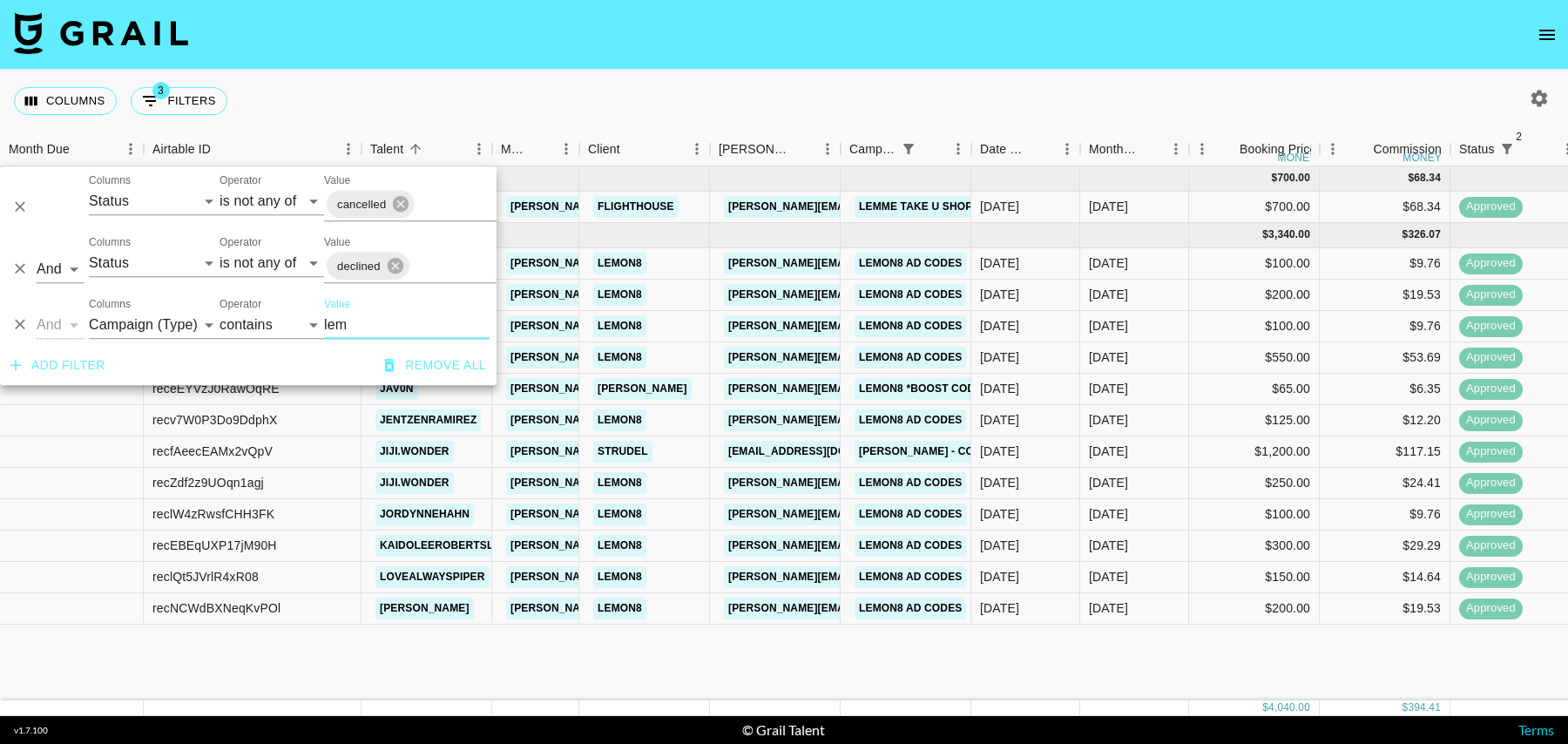
type input "lem"
click at [1219, 482] on div "$250.00" at bounding box center [1255, 484] width 131 height 32
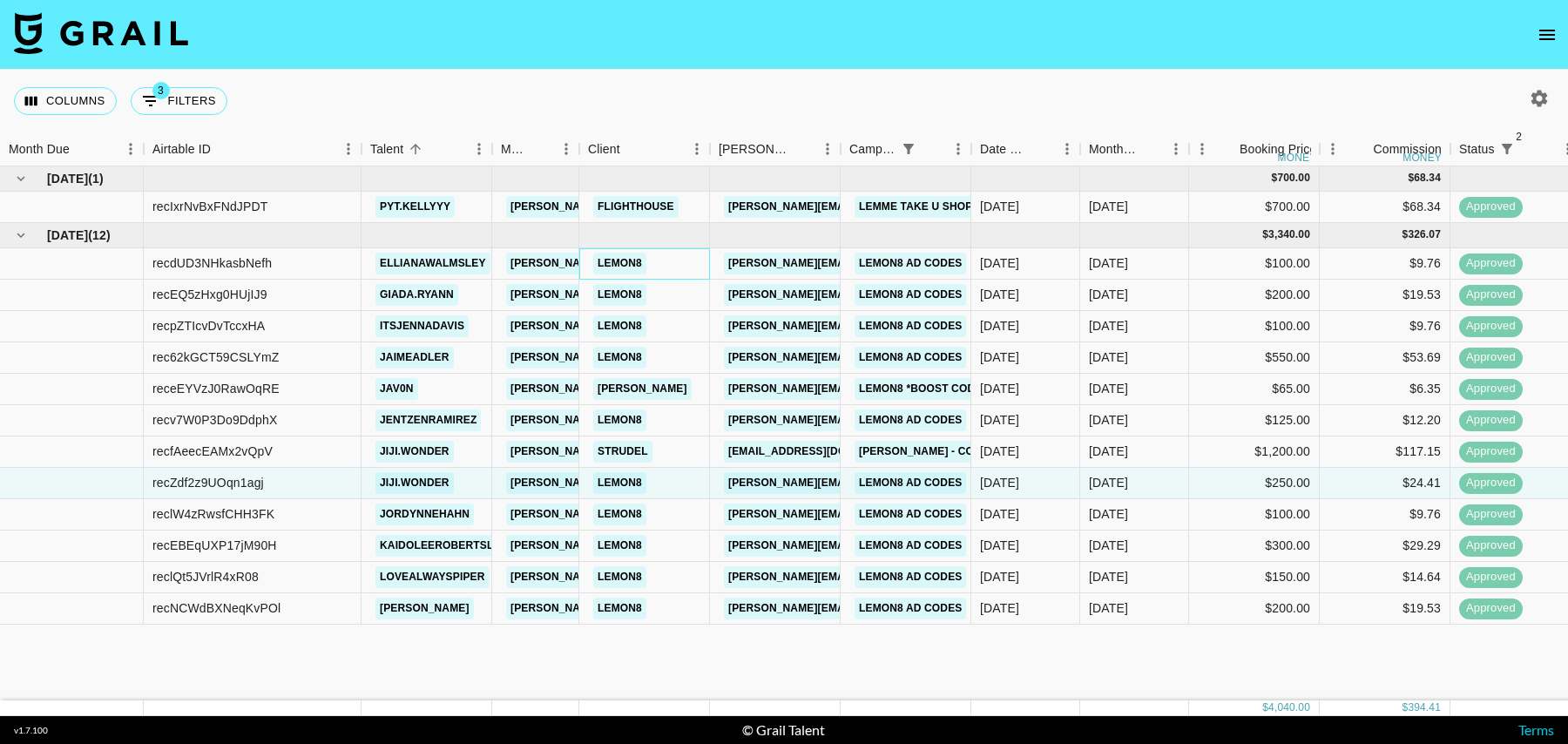
click at [656, 267] on div "LEMON8" at bounding box center [645, 263] width 131 height 32
